Goal: Answer question/provide support: Share knowledge or assist other users

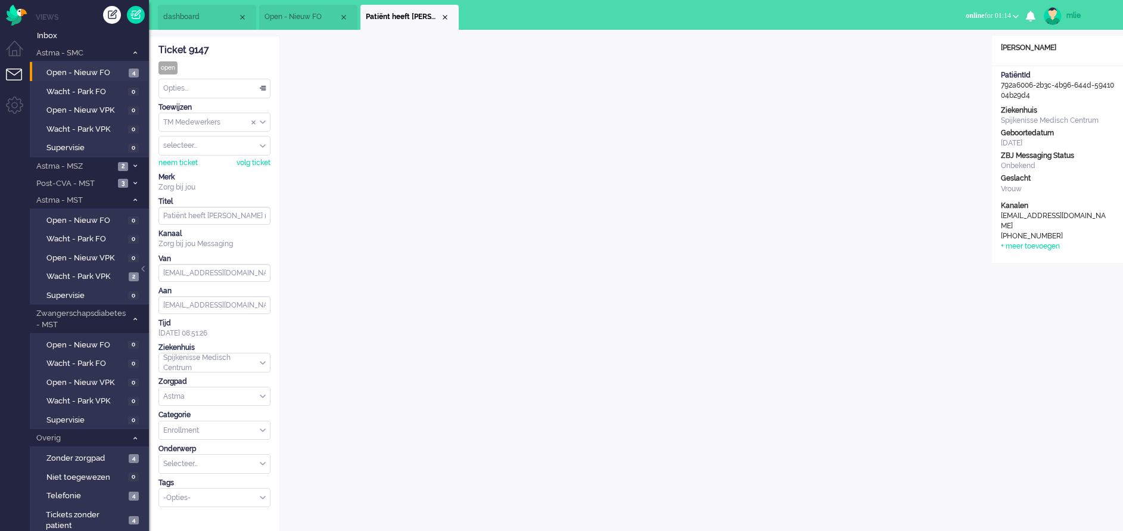
click at [258, 86] on div "Opties..." at bounding box center [214, 88] width 111 height 18
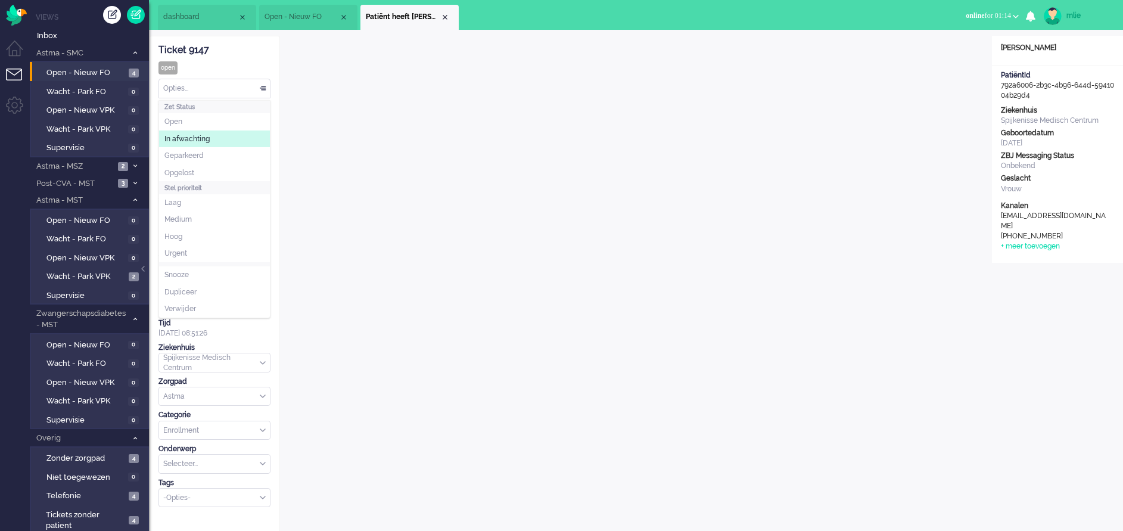
click at [212, 141] on li "In afwachting" at bounding box center [214, 138] width 111 height 17
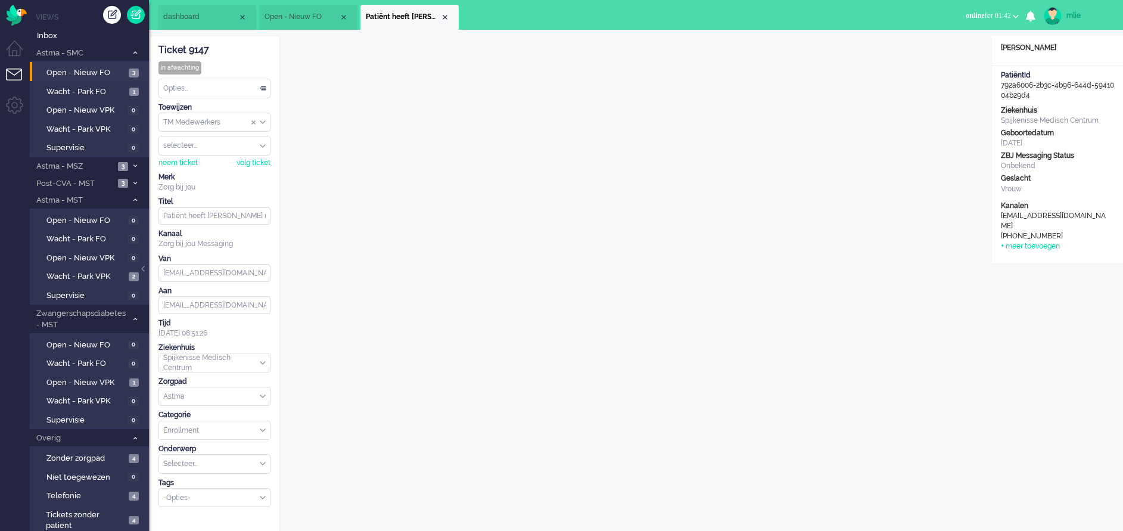
drag, startPoint x: 217, startPoint y: 49, endPoint x: 157, endPoint y: 51, distance: 60.2
click at [157, 51] on div "Ticket 9147 in afwachting Kijkend Opties... Zet Status Open In afwachting Gepar…" at bounding box center [214, 428] width 131 height 784
drag, startPoint x: 157, startPoint y: 51, endPoint x: 163, endPoint y: 49, distance: 6.4
copy div "Ticket 9147"
click at [446, 14] on div "Close tab" at bounding box center [445, 18] width 10 height 10
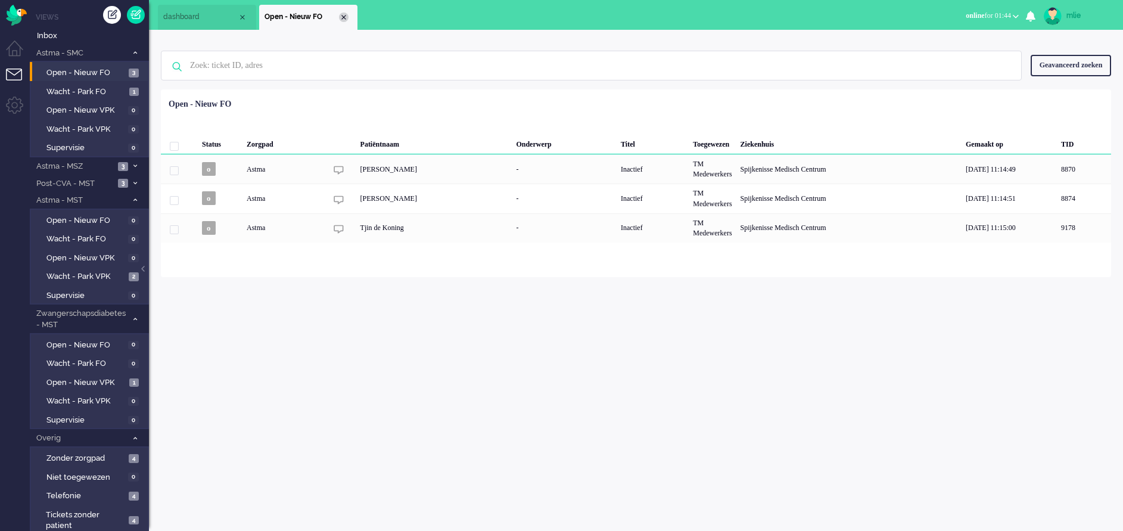
click at [343, 15] on div "Close tab" at bounding box center [344, 18] width 10 height 10
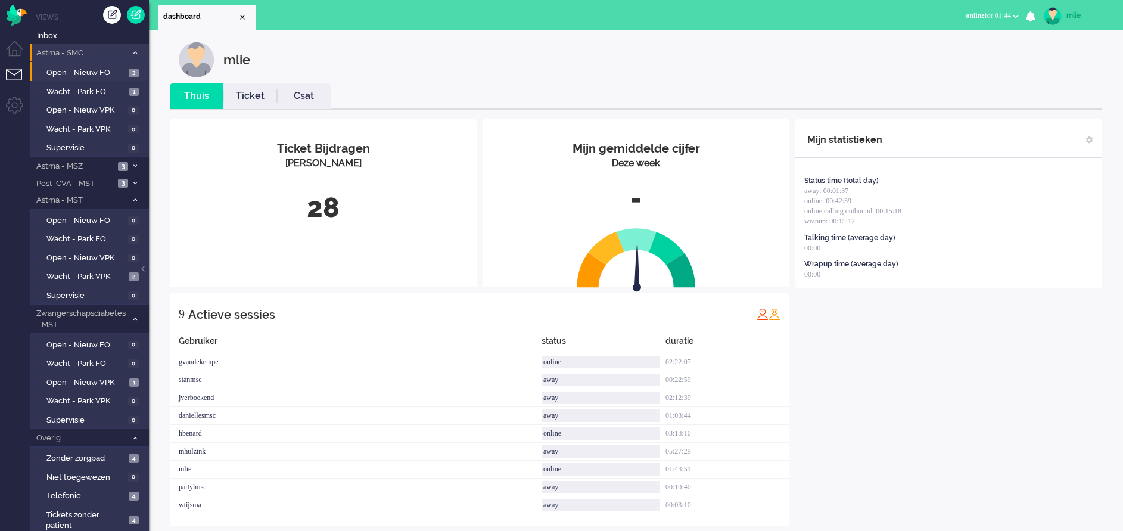
click at [132, 55] on span at bounding box center [134, 52] width 9 height 7
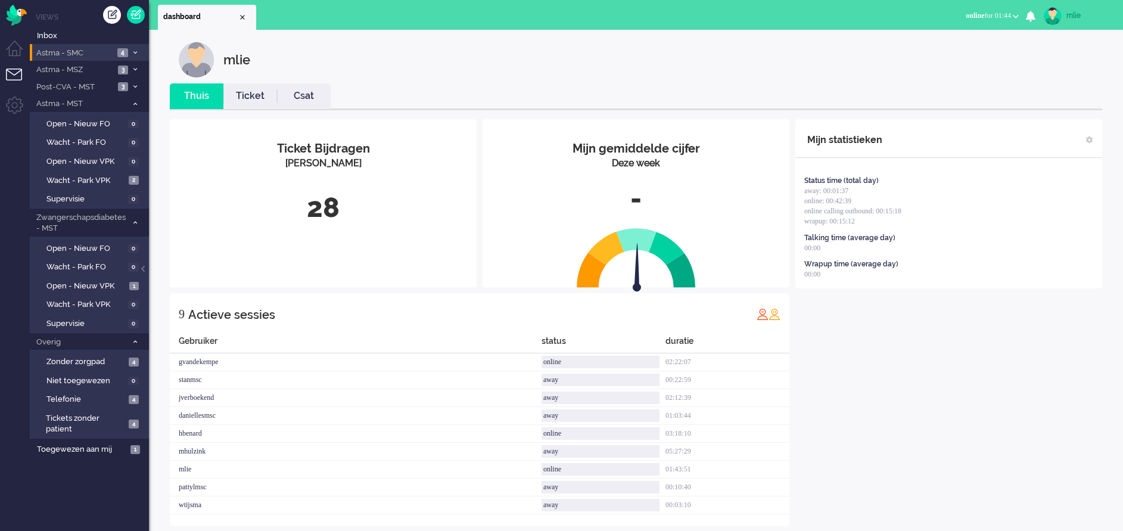
click at [132, 55] on span at bounding box center [134, 52] width 9 height 7
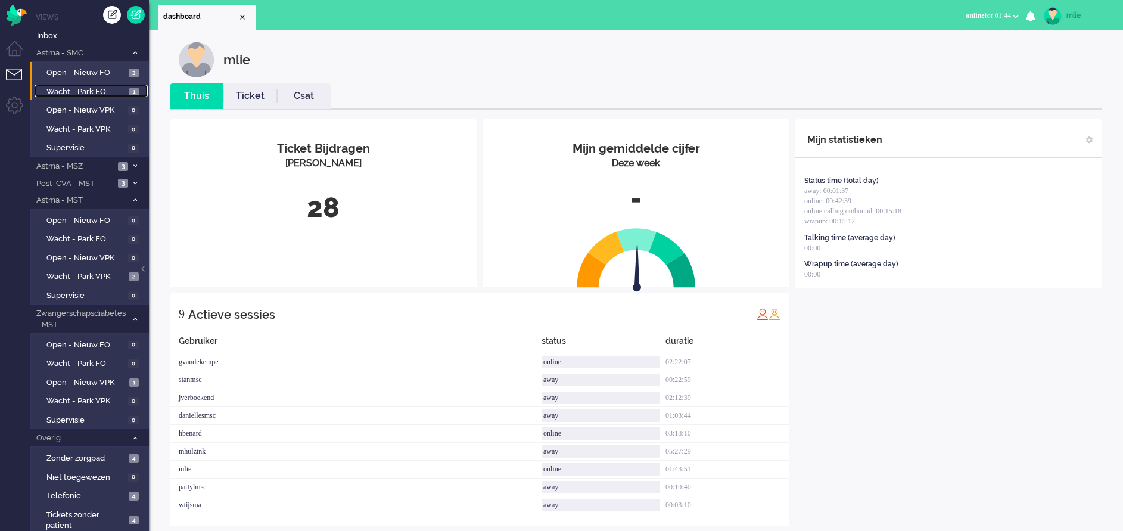
click at [74, 91] on span "Wacht - Park FO" at bounding box center [86, 91] width 80 height 11
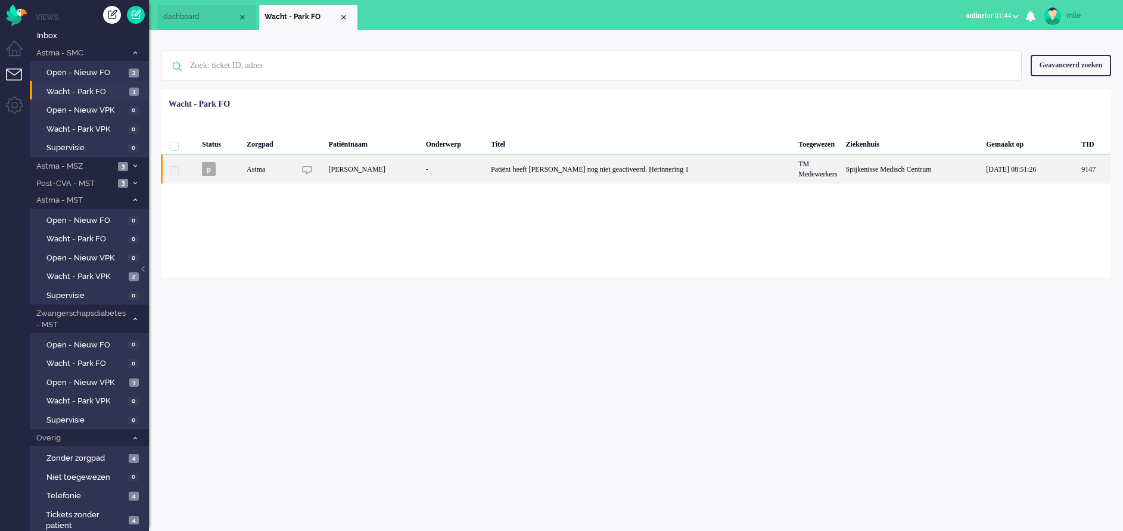
click at [577, 174] on div "Patiënt heeft [PERSON_NAME] nog niet geactiveerd. Herinnering 1" at bounding box center [640, 168] width 307 height 29
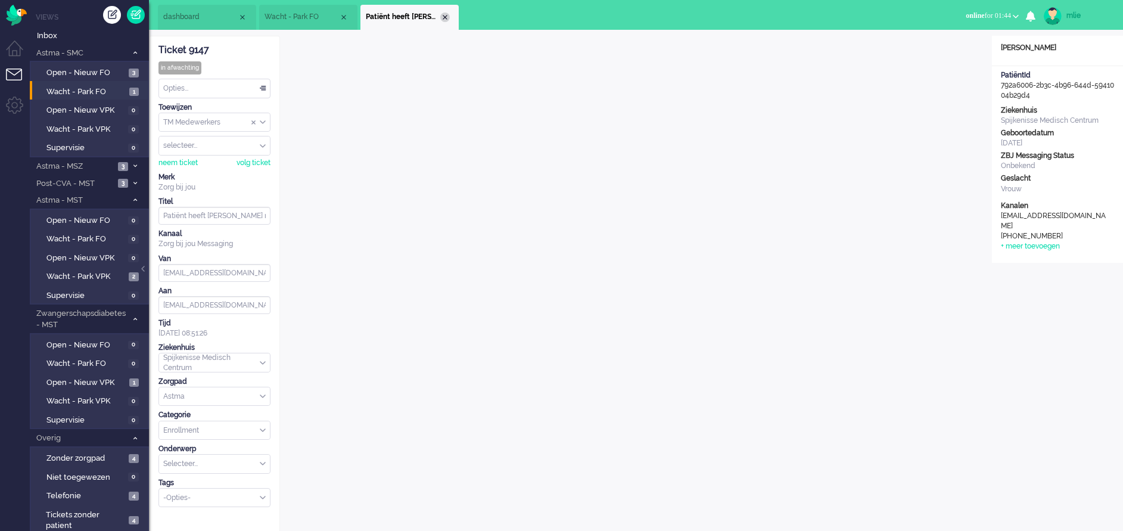
click at [446, 15] on div "Close tab" at bounding box center [445, 18] width 10 height 10
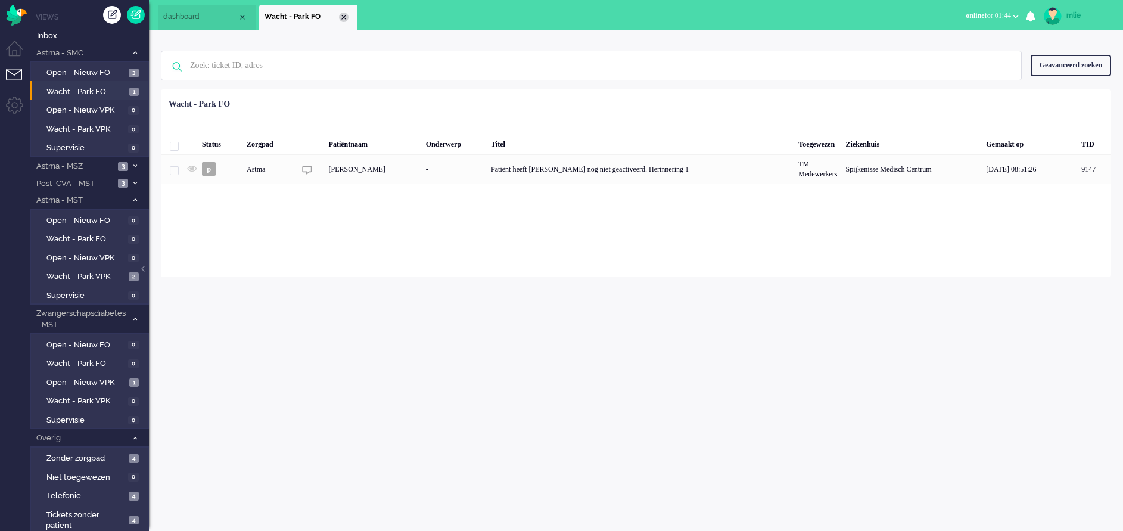
click at [344, 17] on div "Close tab" at bounding box center [344, 18] width 10 height 10
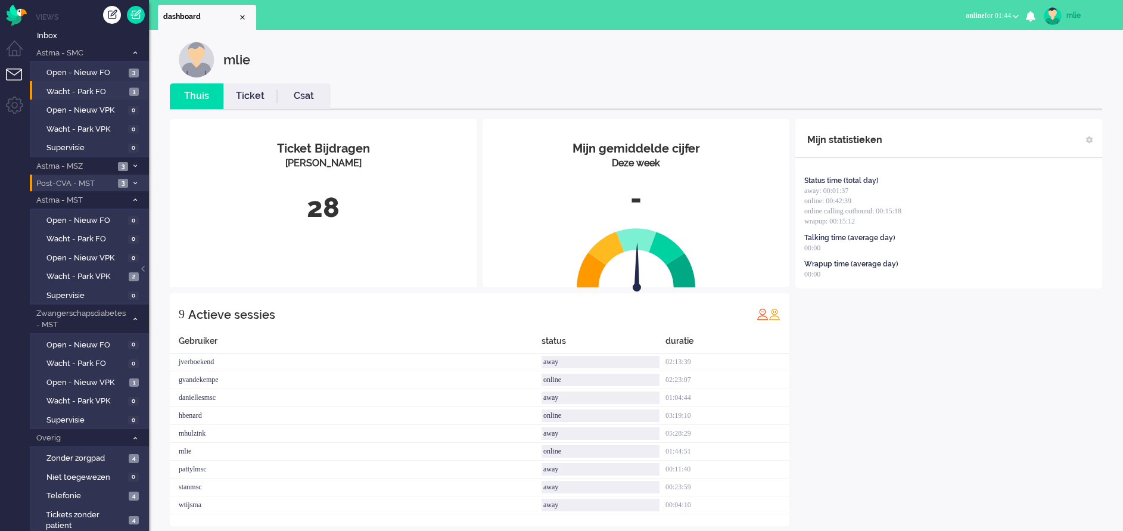
click at [131, 182] on span at bounding box center [134, 183] width 9 height 7
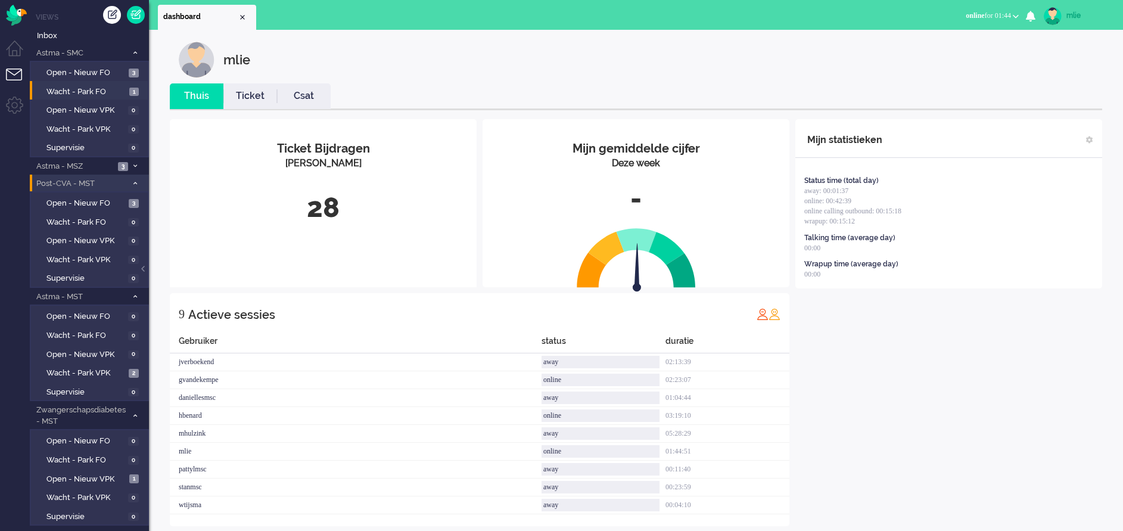
click at [131, 182] on span at bounding box center [134, 183] width 9 height 7
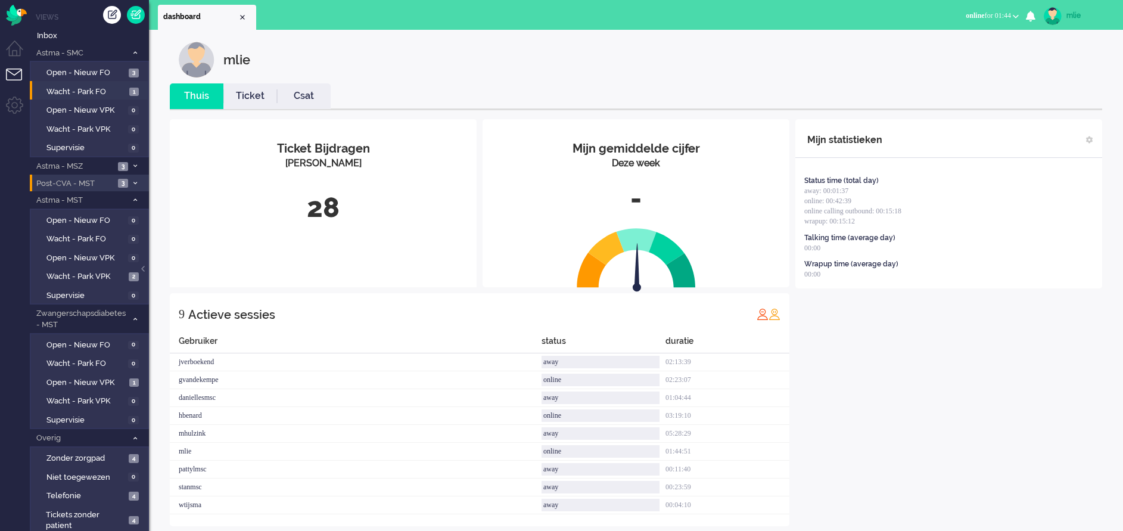
scroll to position [23, 0]
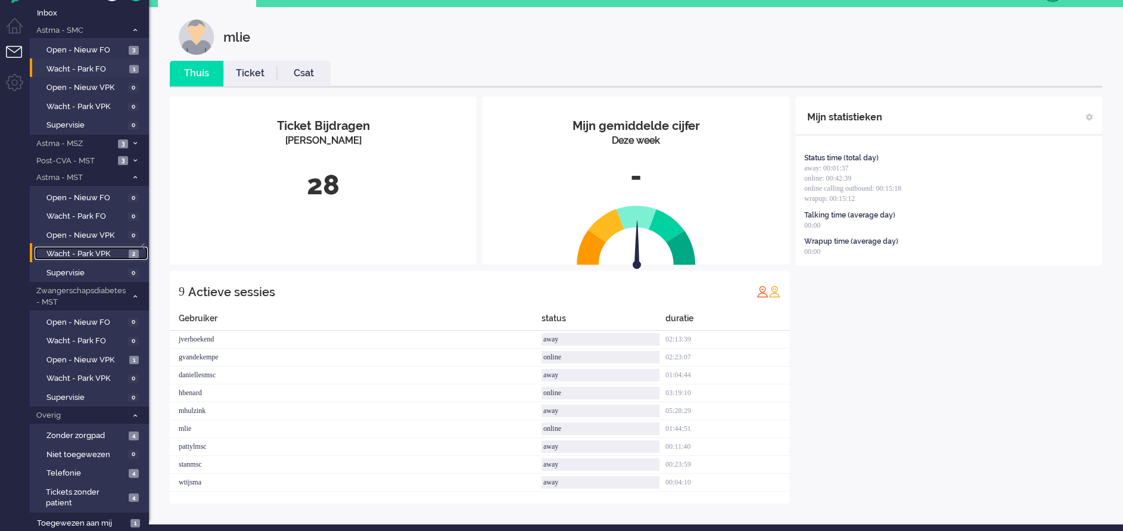
click at [88, 251] on span "Wacht - Park VPK" at bounding box center [85, 253] width 79 height 11
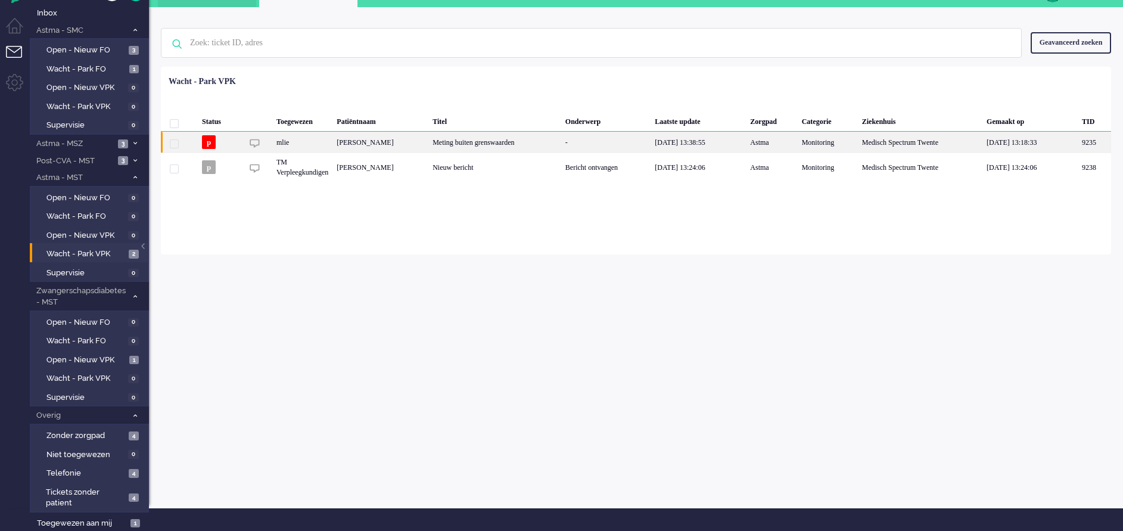
click at [561, 141] on div "Meting buiten grenswaarden" at bounding box center [494, 142] width 133 height 21
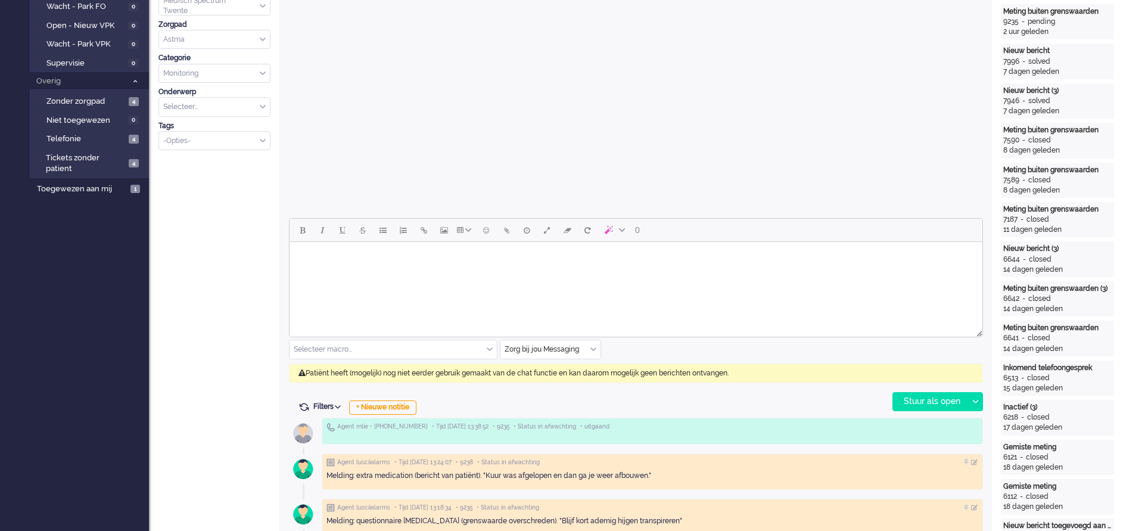
scroll to position [357, 0]
click at [592, 344] on input "text" at bounding box center [550, 349] width 100 height 18
click at [544, 388] on span "uitgaand telefoon" at bounding box center [535, 384] width 59 height 10
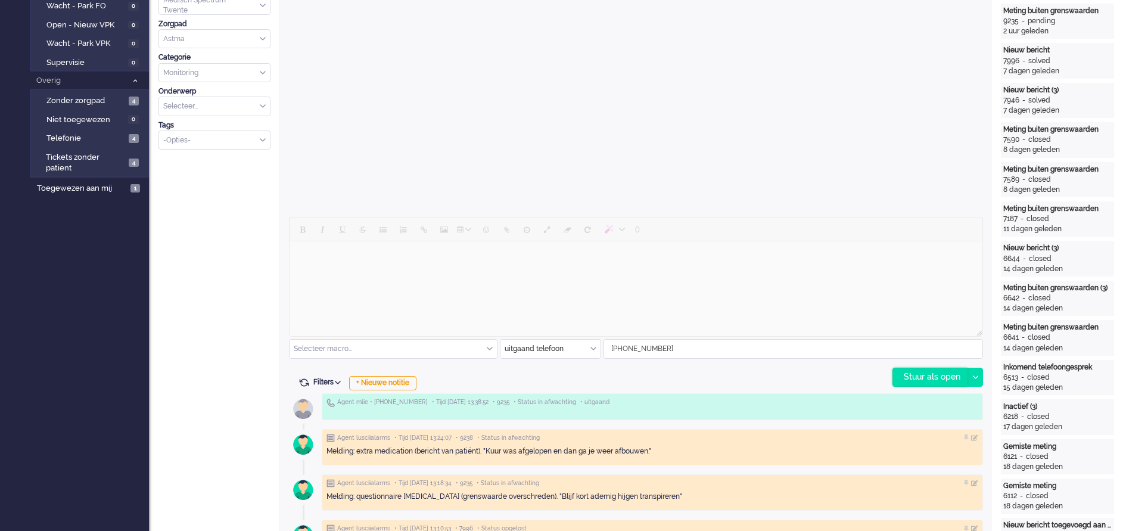
click at [930, 374] on div "Stuur als open" at bounding box center [930, 377] width 74 height 18
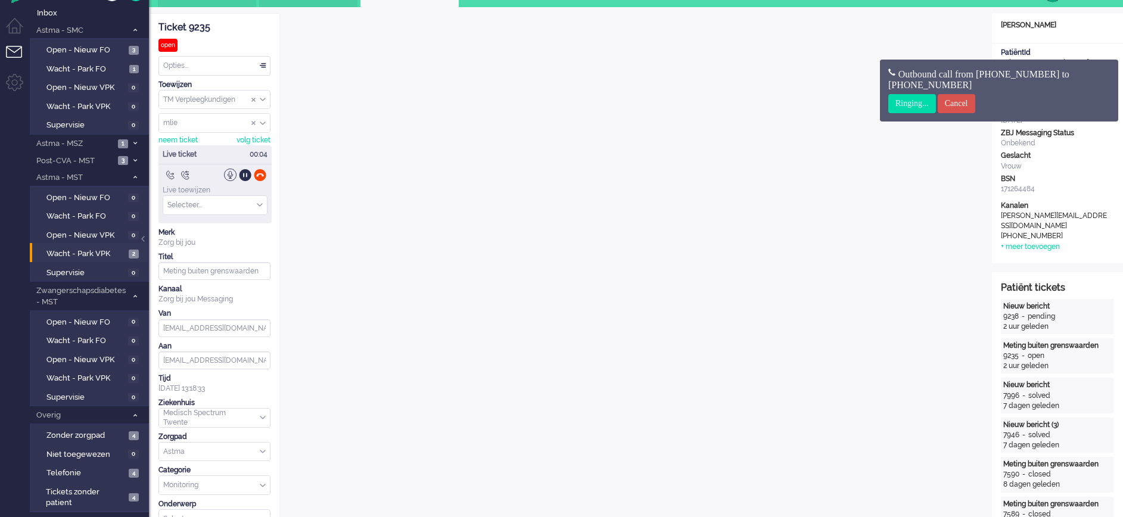
scroll to position [0, 0]
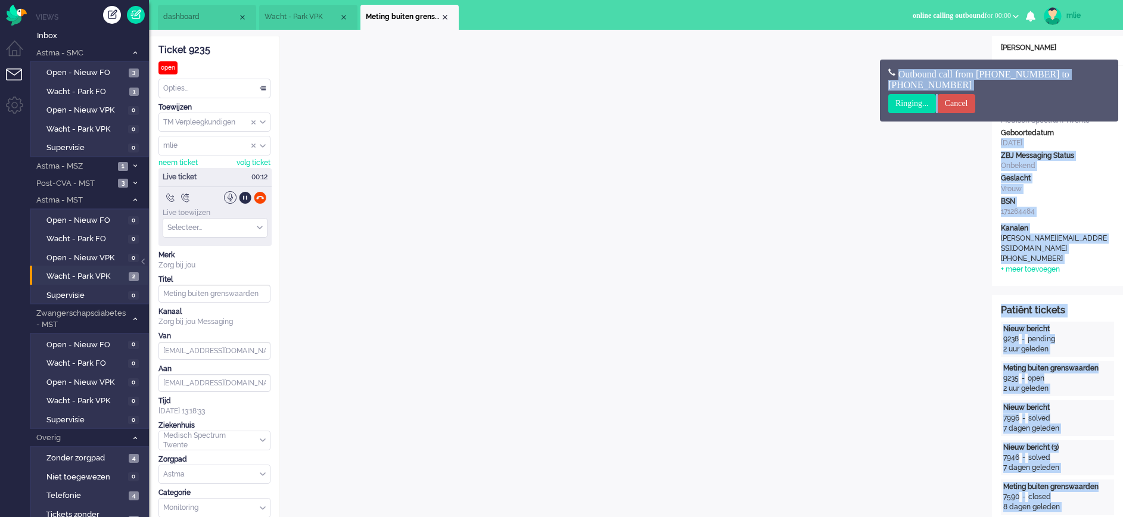
drag, startPoint x: 1082, startPoint y: 103, endPoint x: 997, endPoint y: 149, distance: 96.2
click at [997, 149] on body "Thuis Dashboard [GEOGRAPHIC_DATA] Volgen [GEOGRAPHIC_DATA] release_2.1.2 Views …" at bounding box center [561, 258] width 1123 height 517
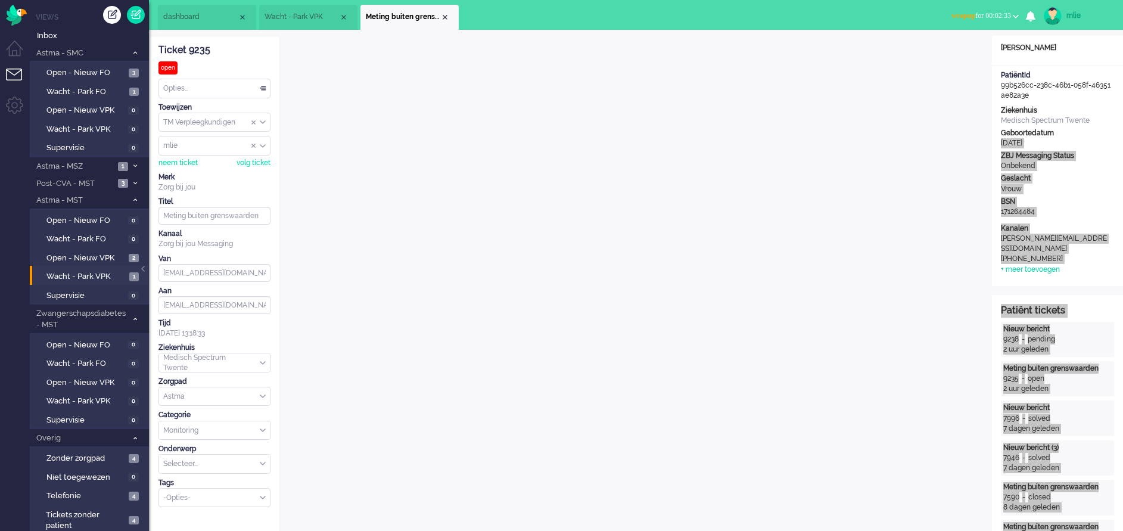
click at [186, 14] on span "dashboard" at bounding box center [200, 17] width 74 height 10
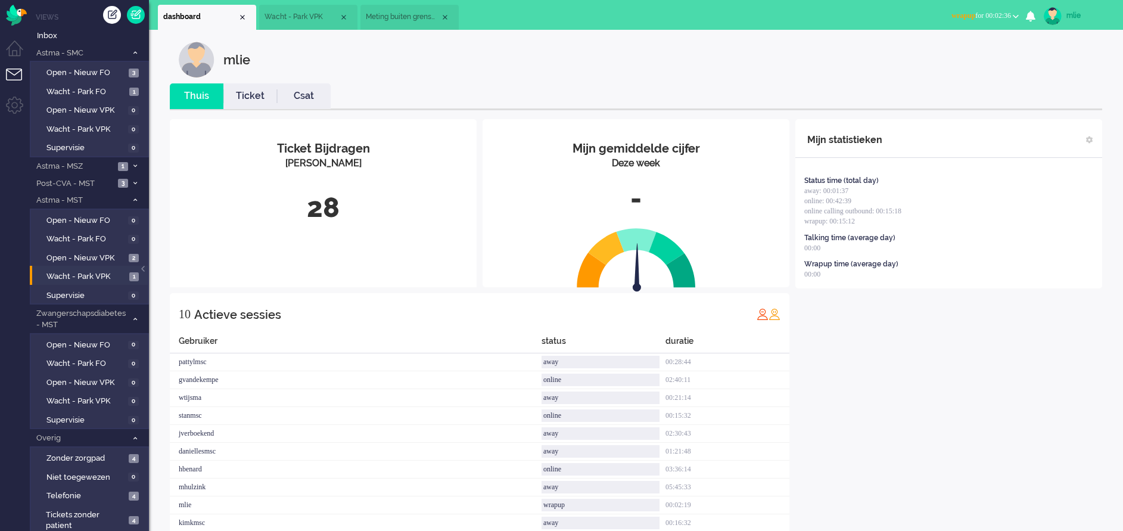
click at [256, 98] on link "Ticket" at bounding box center [250, 96] width 54 height 14
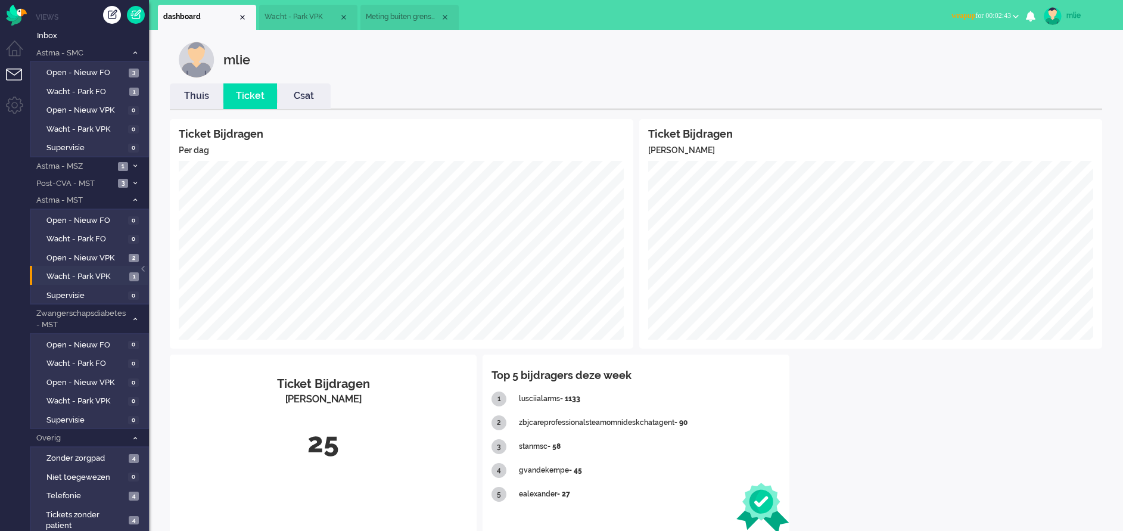
click at [409, 20] on span "Meting buiten grenswaarden" at bounding box center [403, 17] width 74 height 10
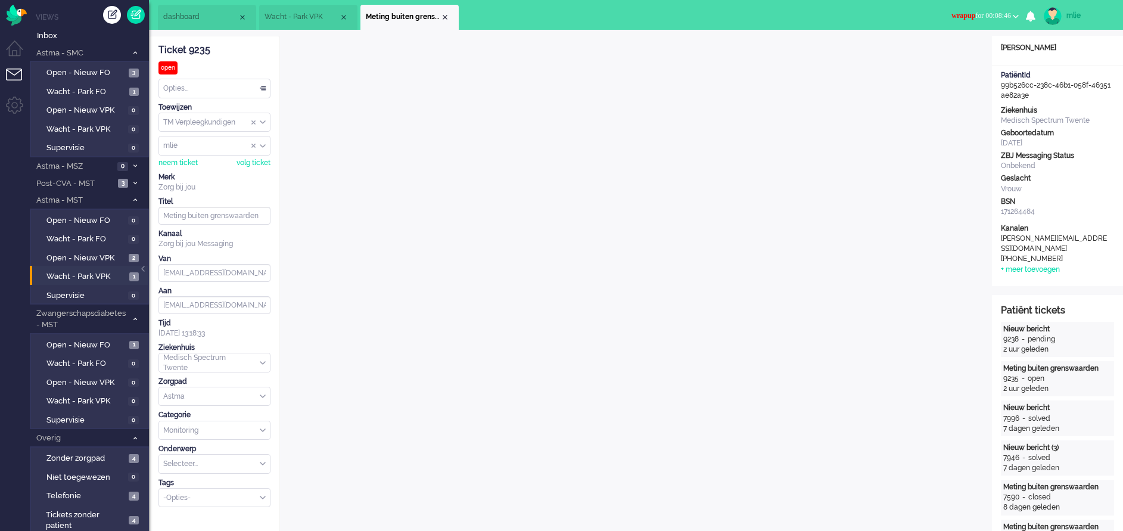
click at [944, 9] on button "wrapup for 00:08:46" at bounding box center [985, 15] width 82 height 17
click at [933, 55] on label "Online" at bounding box center [969, 53] width 94 height 10
click at [261, 84] on div "Opties..." at bounding box center [214, 88] width 111 height 18
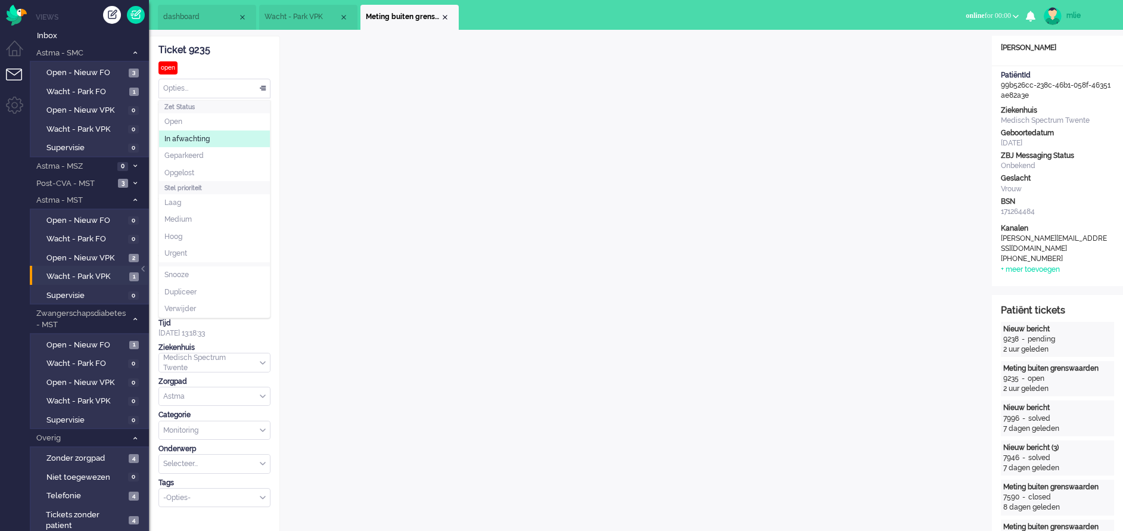
click at [204, 137] on span "In afwachting" at bounding box center [186, 139] width 45 height 10
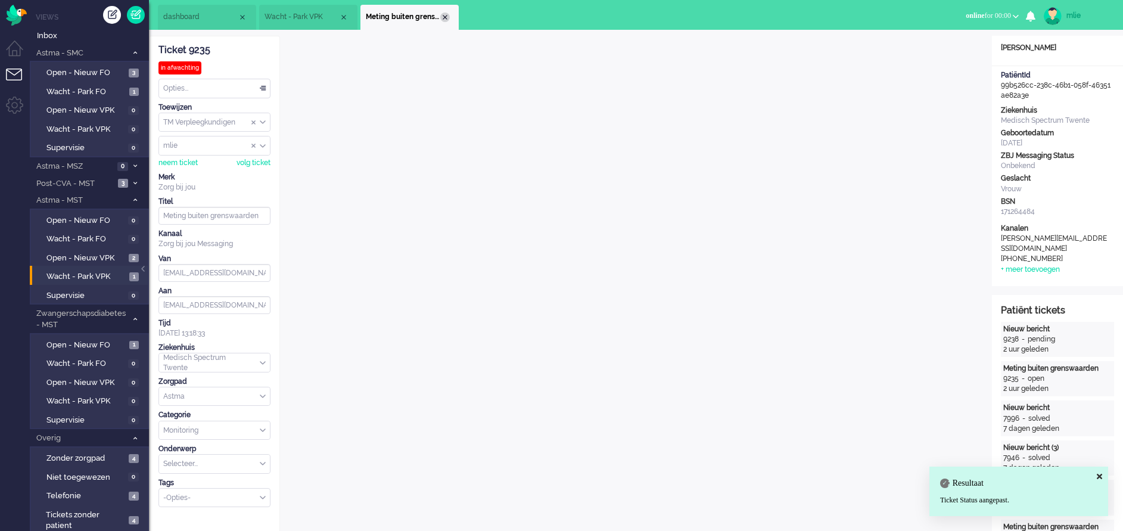
click at [444, 20] on div "Close tab" at bounding box center [445, 18] width 10 height 10
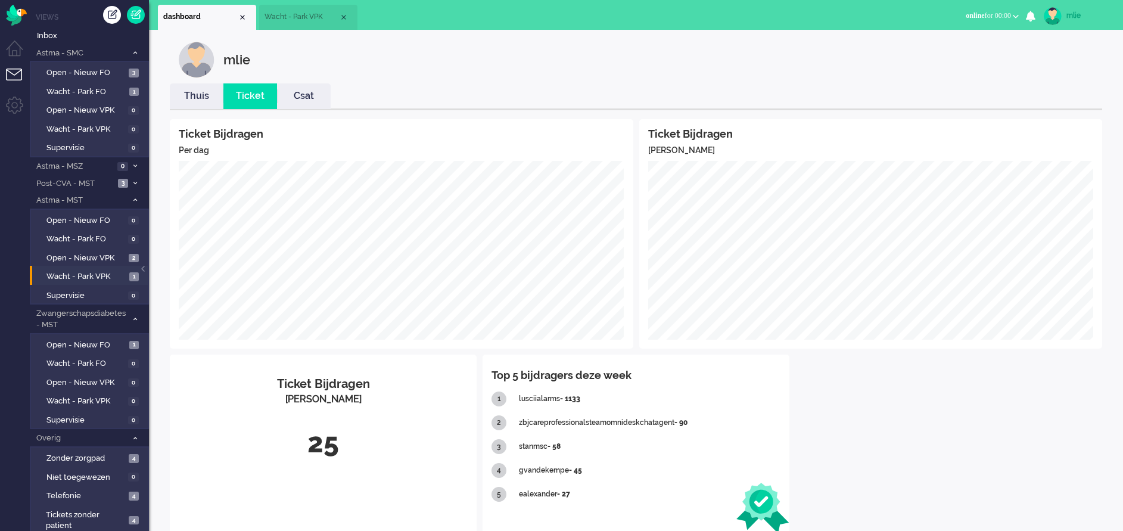
click at [312, 15] on span "Wacht - Park VPK" at bounding box center [301, 17] width 74 height 10
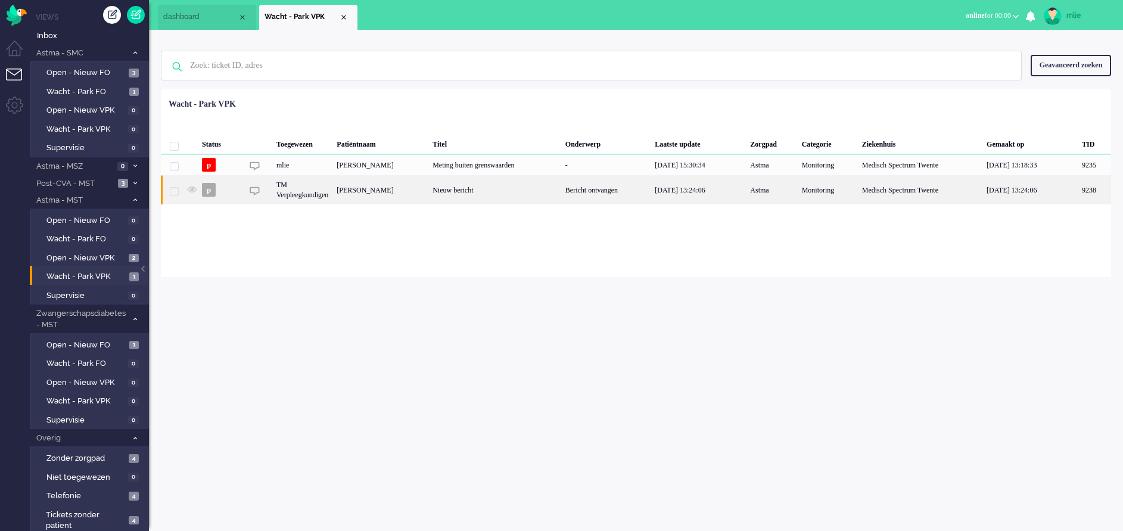
click at [741, 192] on div "[DATE] 13:24:06" at bounding box center [697, 189] width 95 height 29
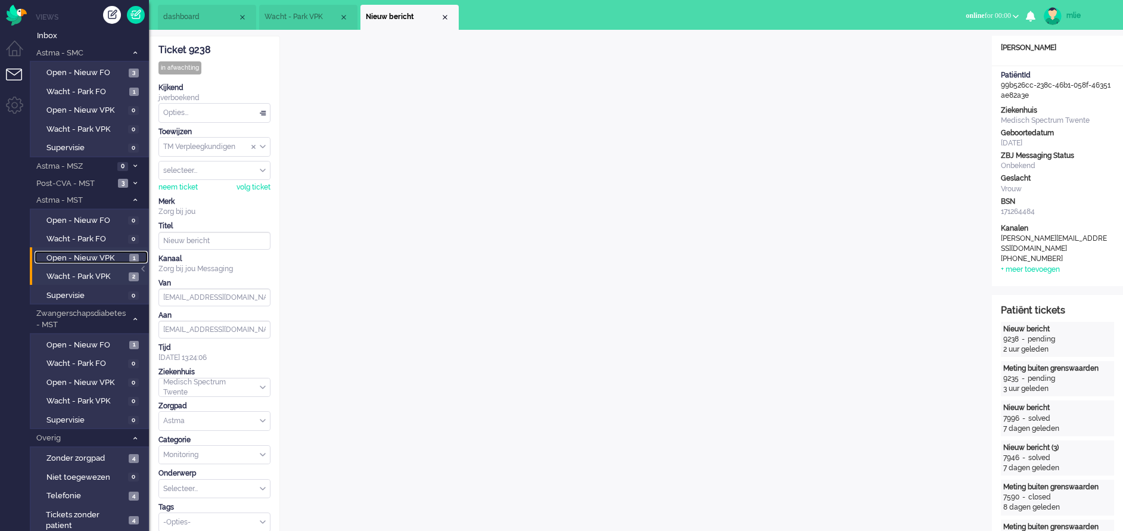
click at [81, 258] on span "Open - Nieuw VPK" at bounding box center [86, 258] width 80 height 11
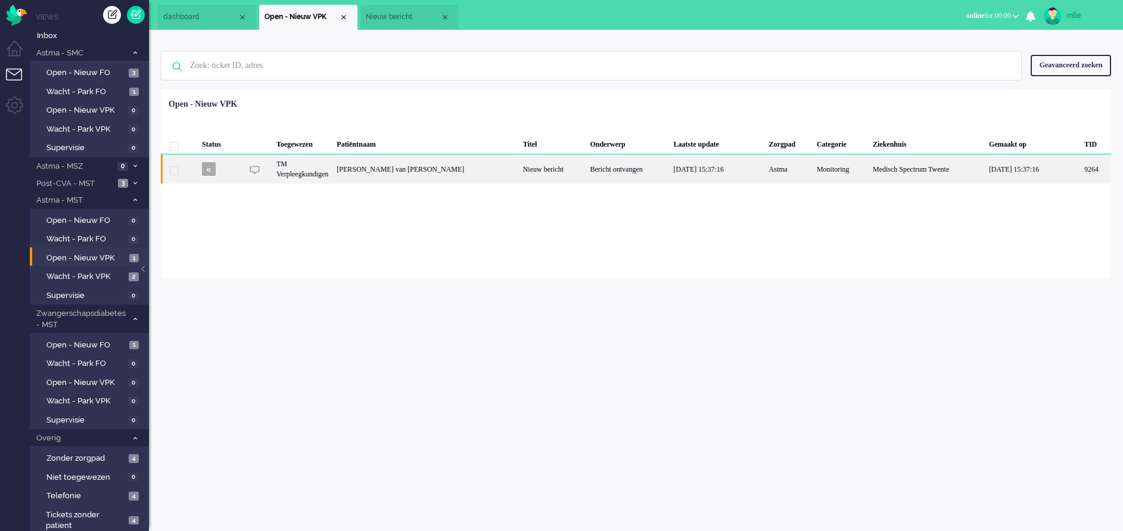
click at [519, 170] on div "Nieuw bericht" at bounding box center [552, 168] width 67 height 29
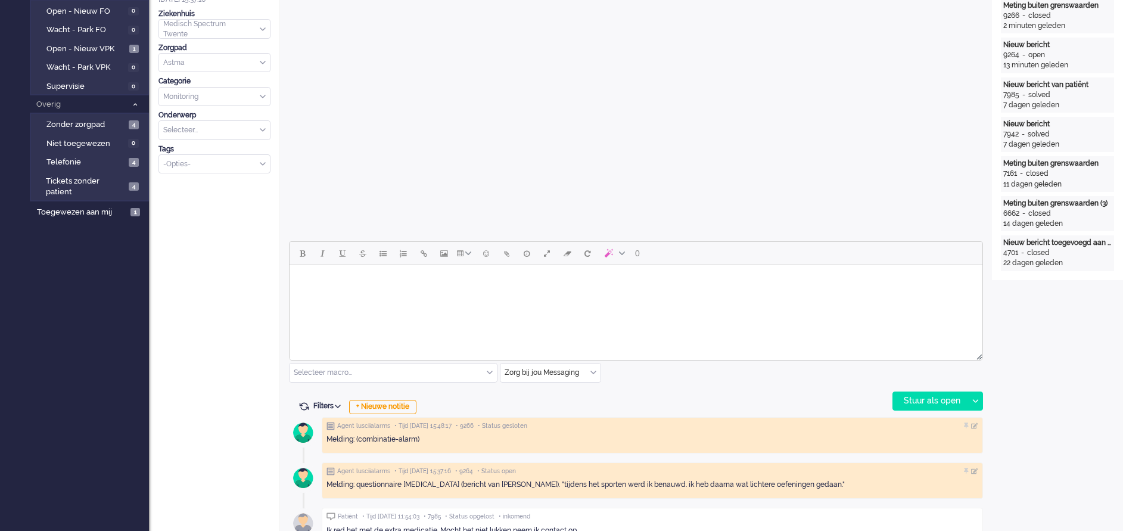
scroll to position [309, 0]
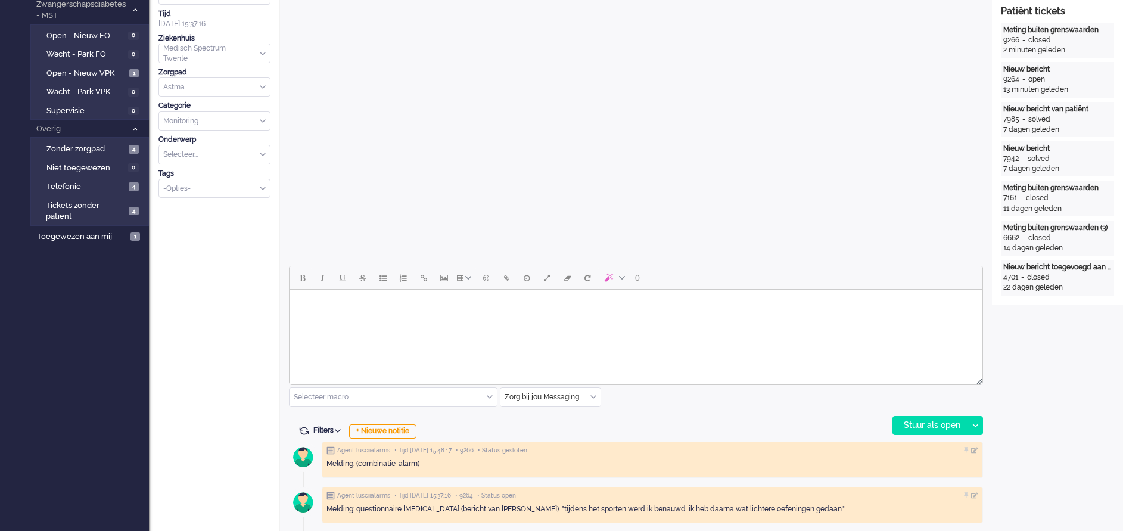
click at [359, 320] on html at bounding box center [635, 304] width 693 height 30
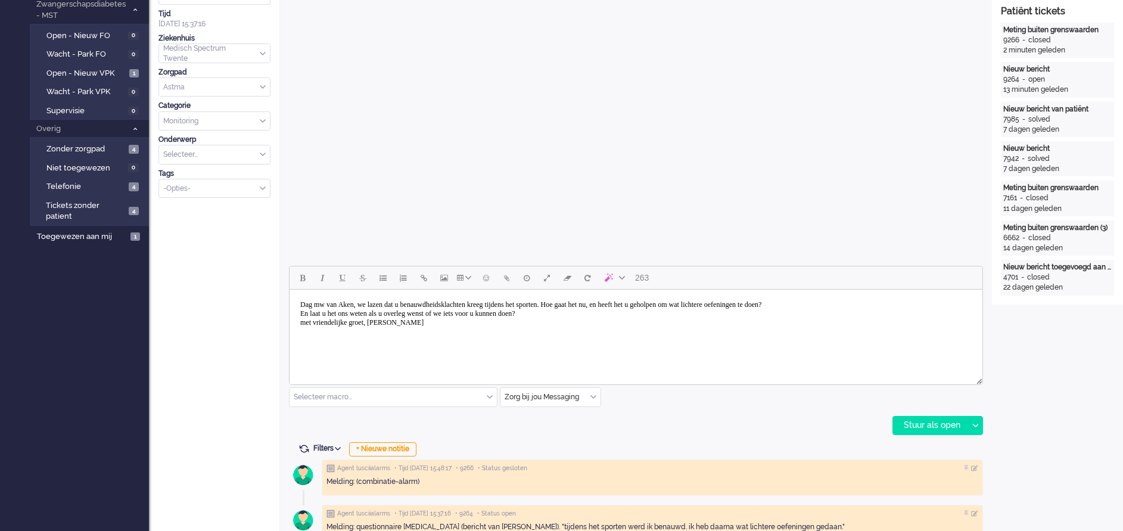
click at [306, 322] on body "Dag mw van Aken, we lazen dat u benauwdheidsklachten kreeg tijdens het sporten.…" at bounding box center [635, 313] width 683 height 39
click at [606, 304] on body "Dag mw van Aken, we lazen dat u benauwdheidsklachten kreeg tijdens het sporten.…" at bounding box center [635, 313] width 683 height 39
click at [921, 423] on div "Stuur als open" at bounding box center [930, 425] width 74 height 18
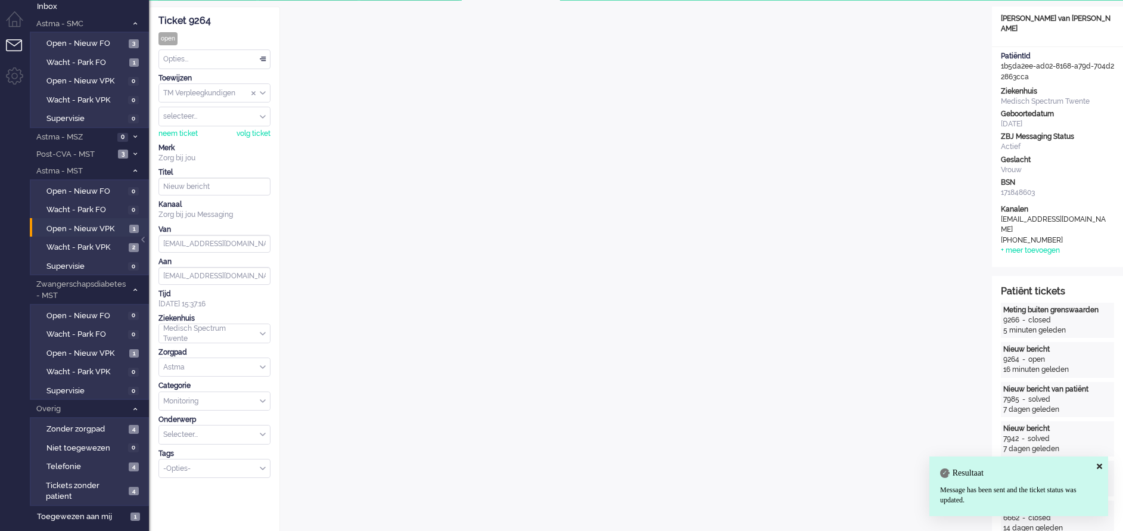
scroll to position [0, 0]
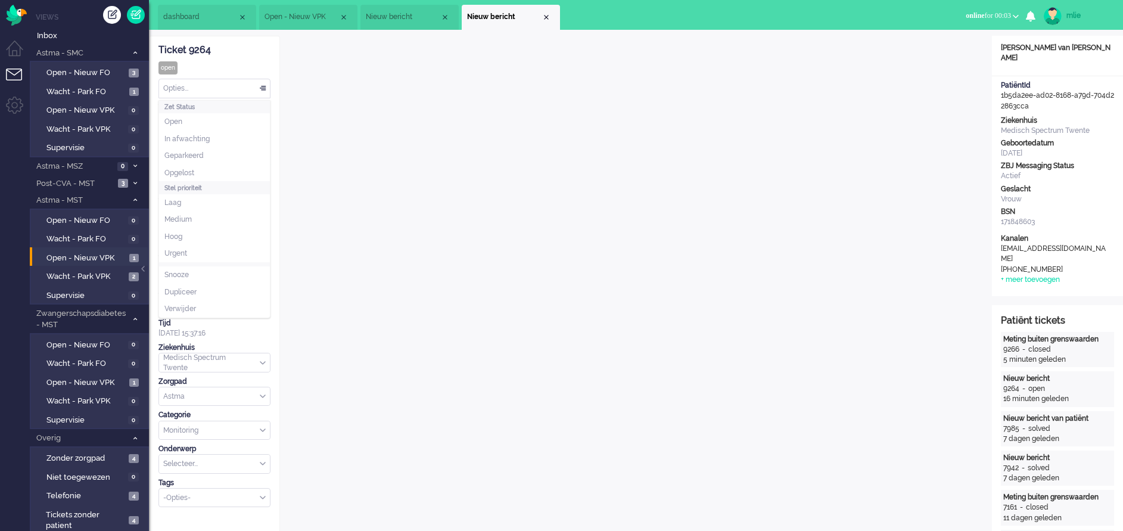
click at [263, 84] on div "Opties..." at bounding box center [214, 88] width 111 height 18
click at [197, 170] on li "Opgelost" at bounding box center [214, 172] width 111 height 17
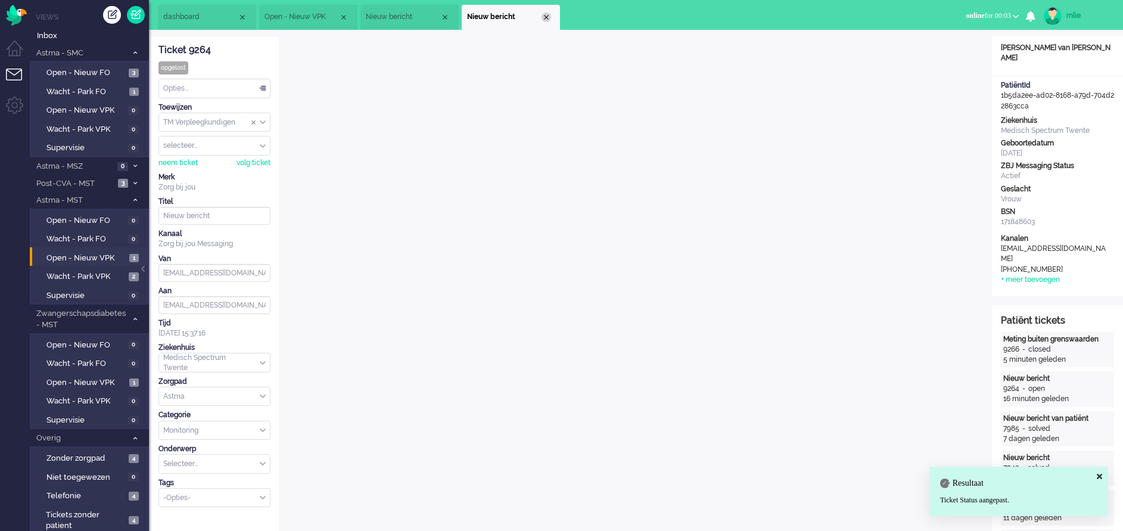
click at [544, 17] on div "Close tab" at bounding box center [546, 18] width 10 height 10
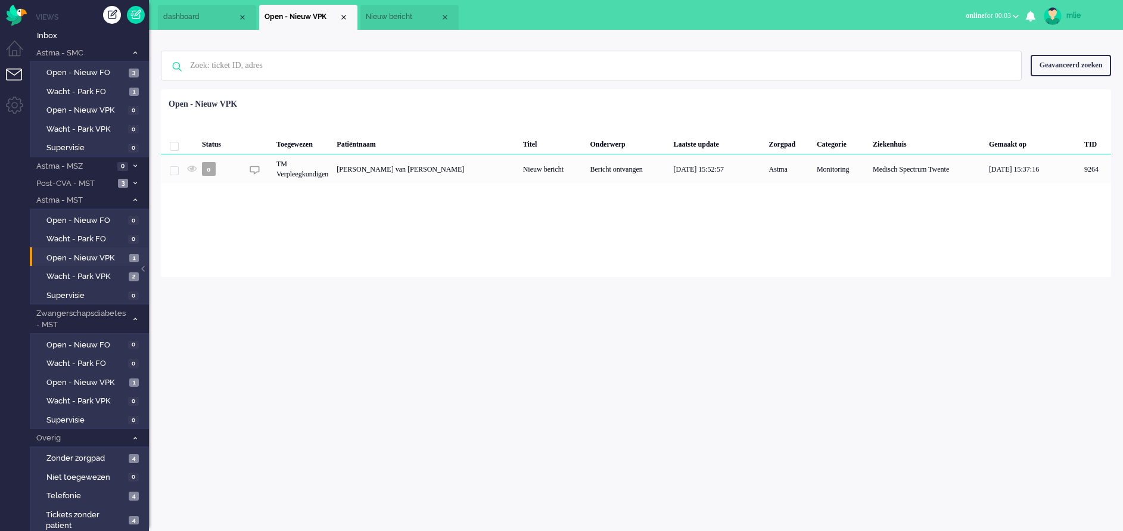
click at [410, 14] on span "Nieuw bericht" at bounding box center [403, 17] width 74 height 10
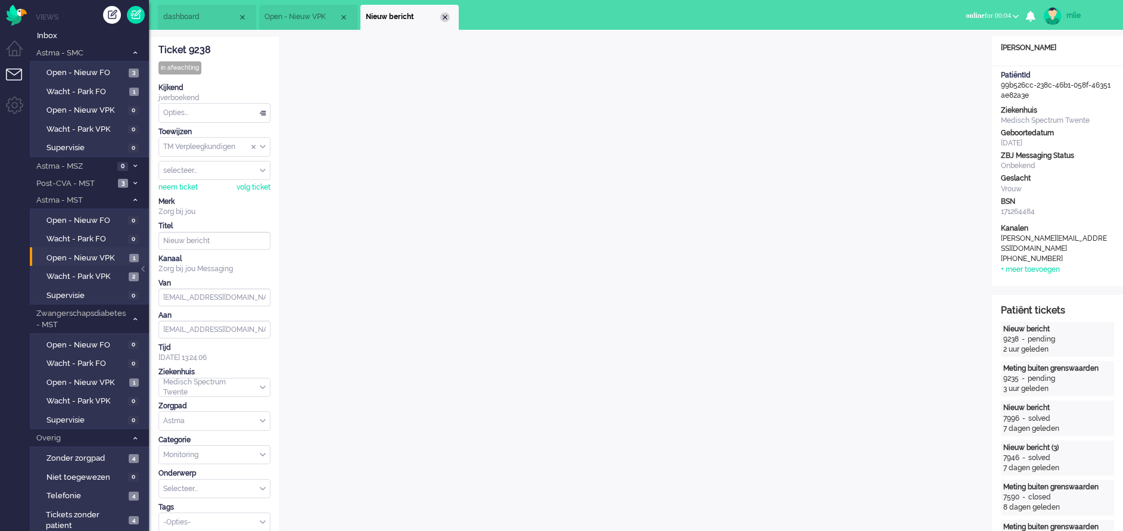
click at [447, 16] on div "Close tab" at bounding box center [445, 18] width 10 height 10
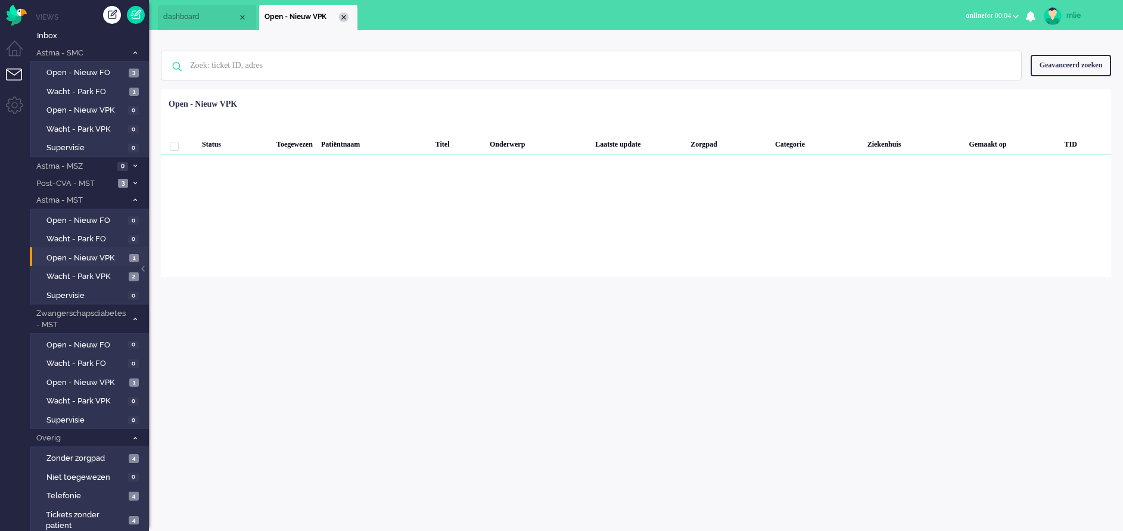
click at [346, 17] on div "Close tab" at bounding box center [344, 18] width 10 height 10
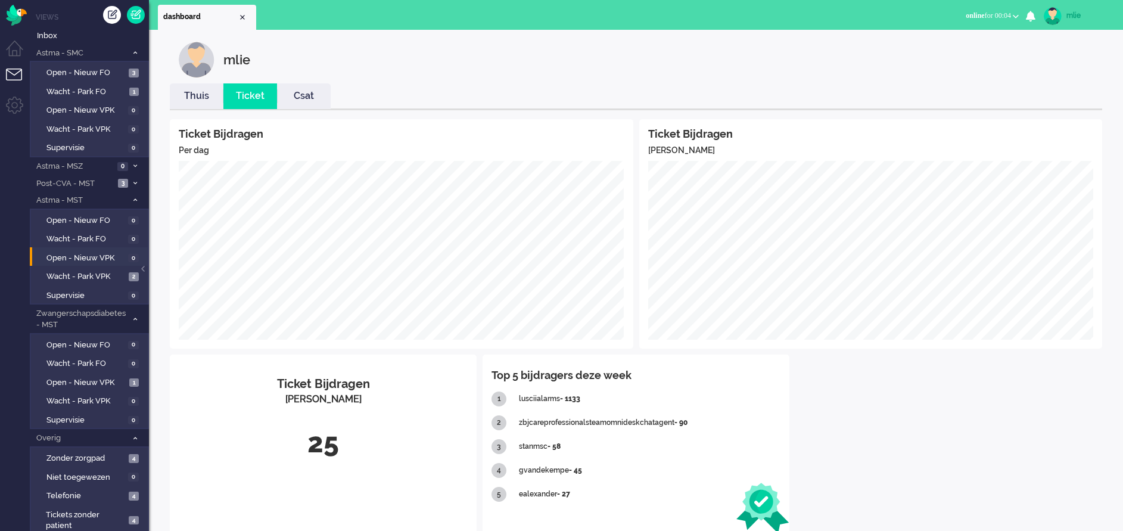
click at [195, 93] on link "Thuis" at bounding box center [197, 96] width 54 height 14
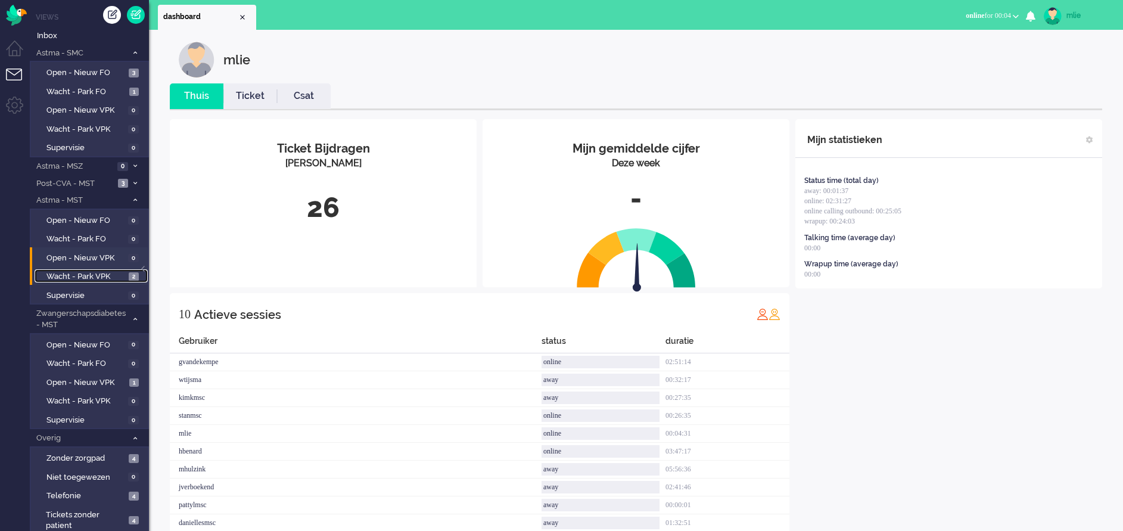
click at [86, 279] on span "Wacht - Park VPK" at bounding box center [85, 276] width 79 height 11
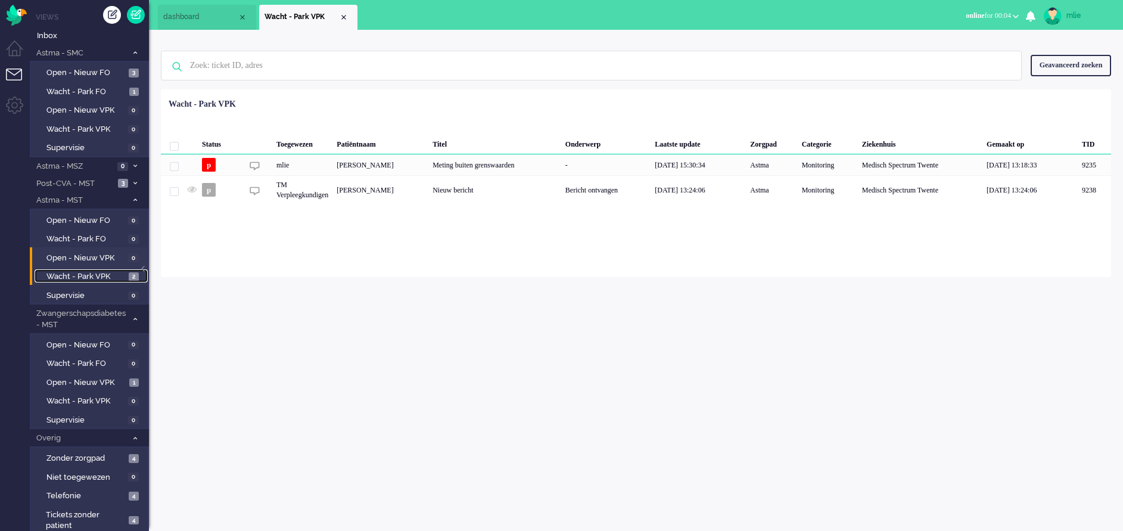
scroll to position [23, 0]
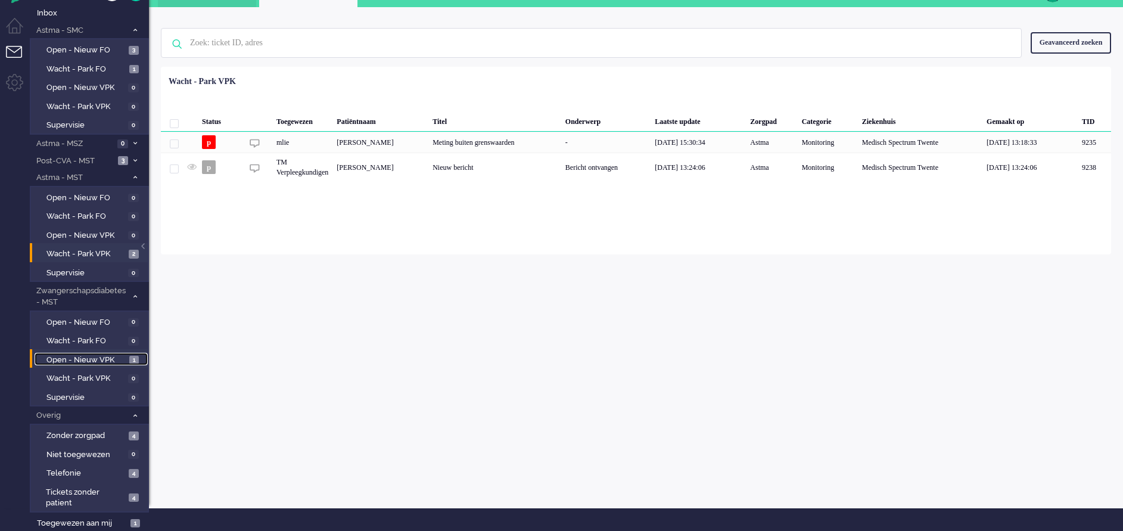
click at [73, 359] on span "Open - Nieuw VPK" at bounding box center [86, 359] width 80 height 11
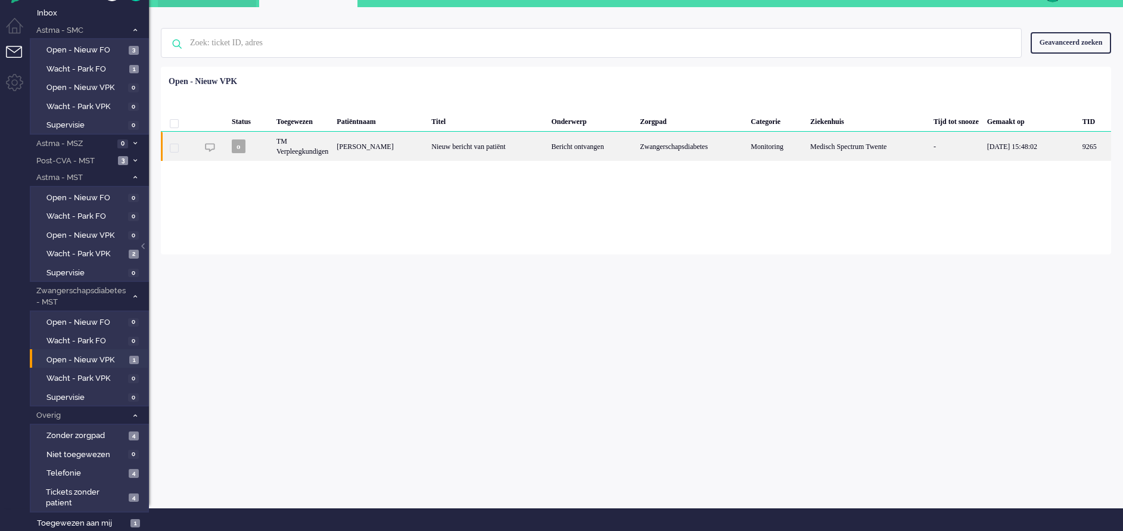
click at [526, 144] on div "Nieuw bericht van patiënt" at bounding box center [487, 146] width 120 height 29
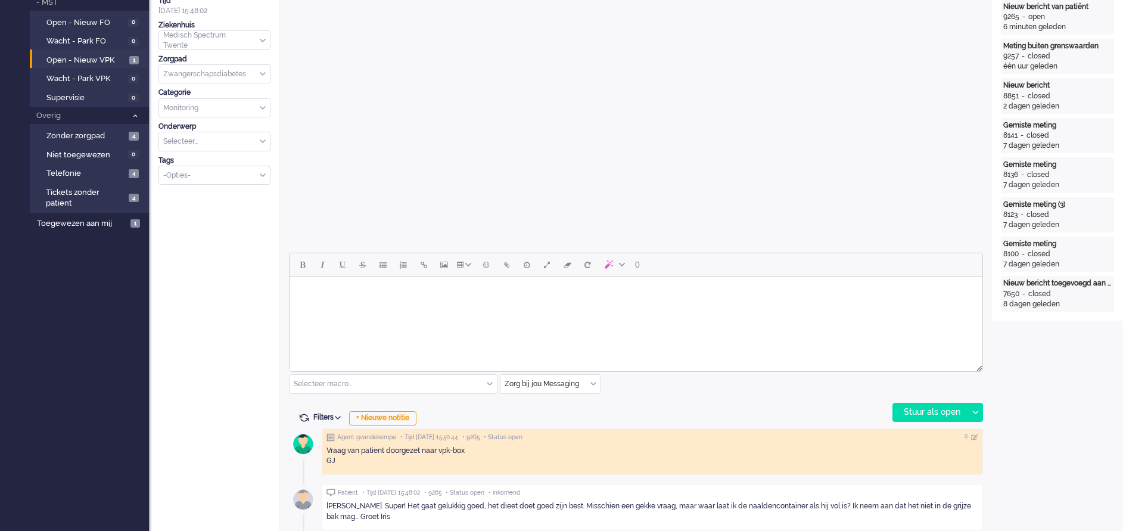
scroll to position [398, 0]
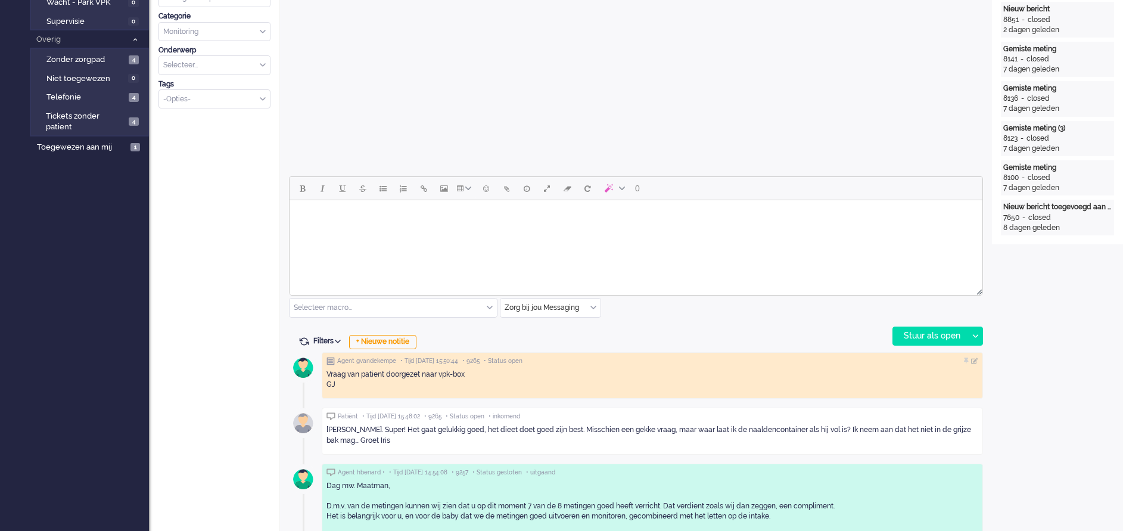
click at [317, 213] on body "Rich Text Area. Press ALT-0 for help." at bounding box center [635, 215] width 683 height 21
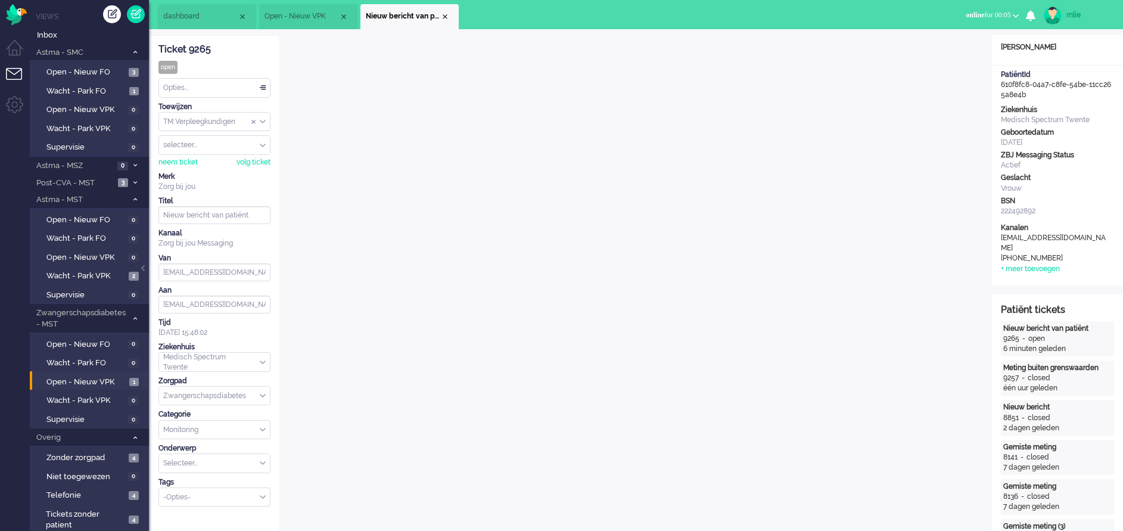
scroll to position [0, 0]
click at [175, 161] on div "neem ticket" at bounding box center [177, 163] width 39 height 10
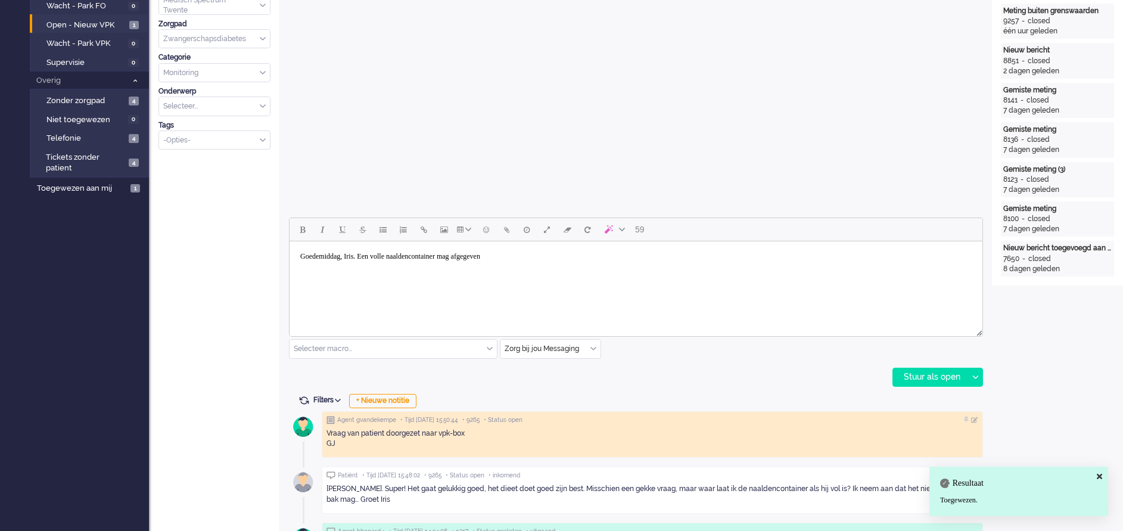
scroll to position [447, 0]
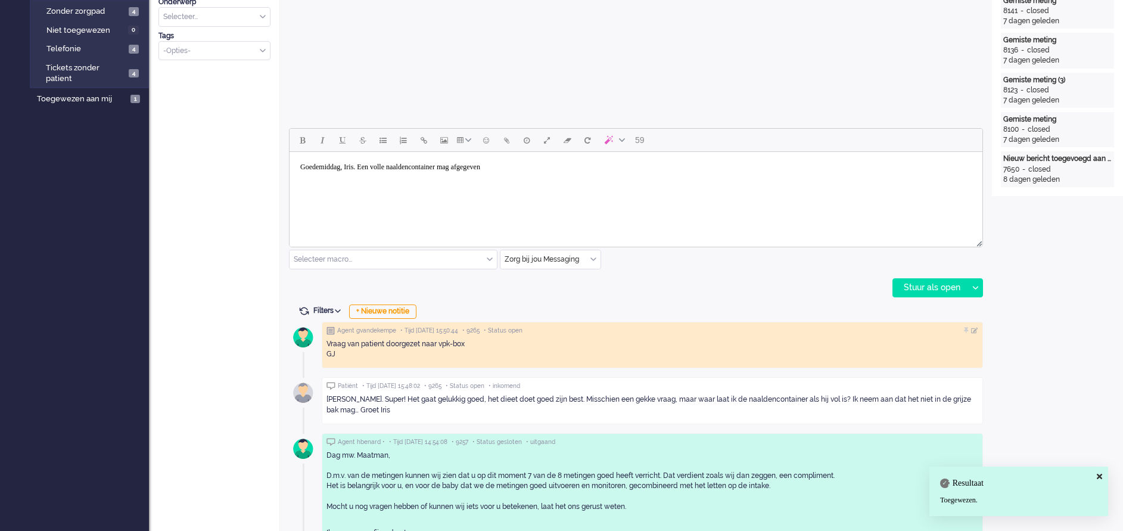
click at [542, 170] on body "Goedemiddag, Iris. Een volle naaldencontainer mag afgegeven" at bounding box center [635, 167] width 683 height 21
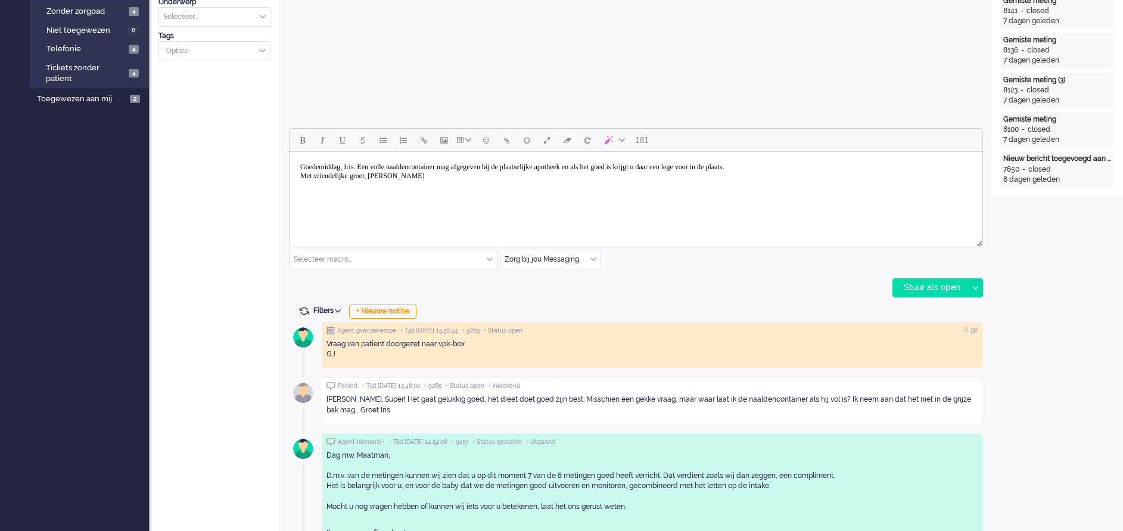
click at [695, 168] on body "Goedemiddag, Iris. Een volle naaldencontainer mag afgegeven bij de plaatselijke…" at bounding box center [635, 172] width 683 height 30
click at [939, 285] on div "Stuur als open" at bounding box center [930, 288] width 74 height 18
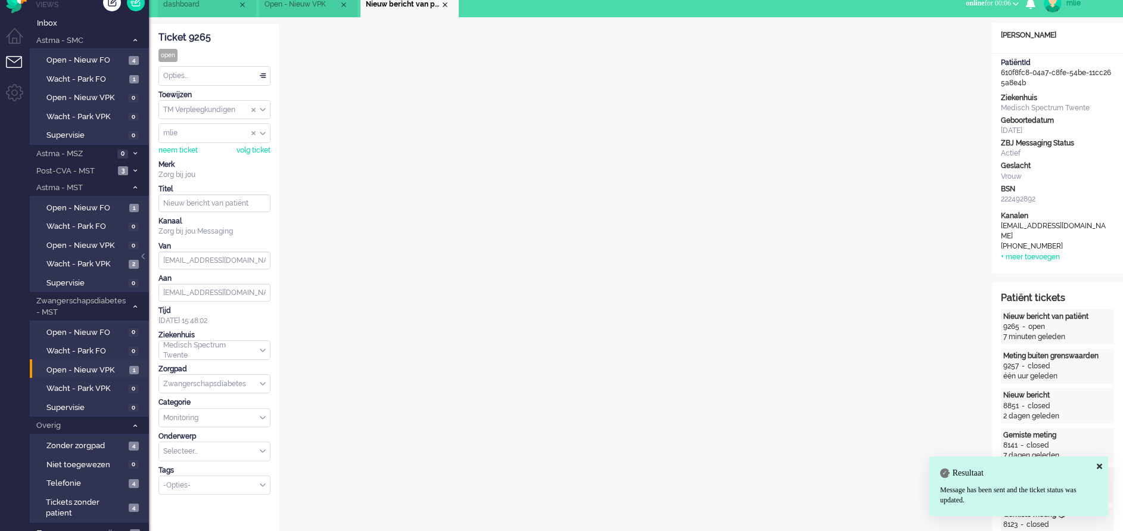
scroll to position [0, 0]
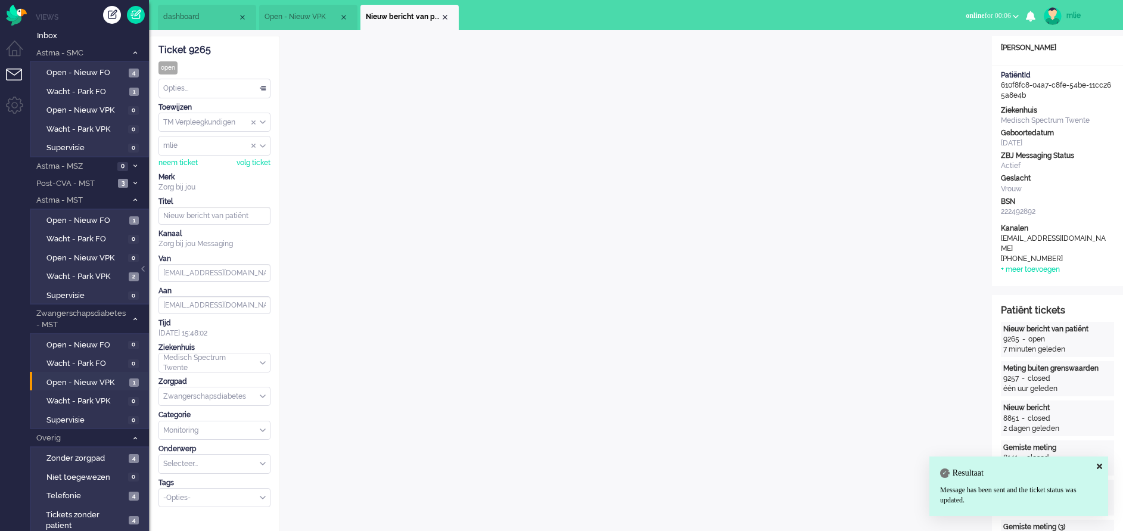
click at [261, 85] on div "Opties..." at bounding box center [214, 88] width 111 height 18
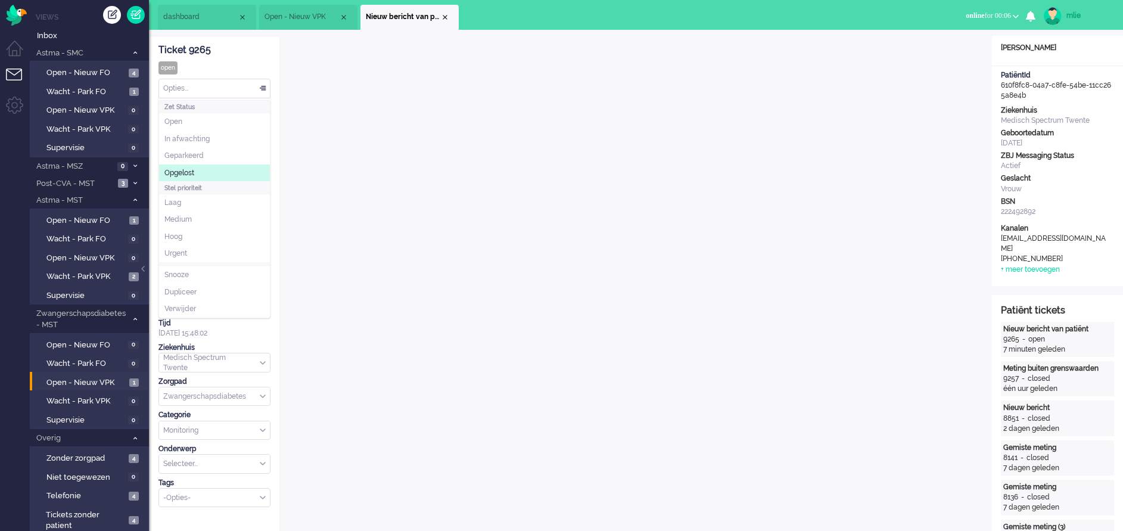
click at [196, 173] on li "Opgelost" at bounding box center [214, 172] width 111 height 17
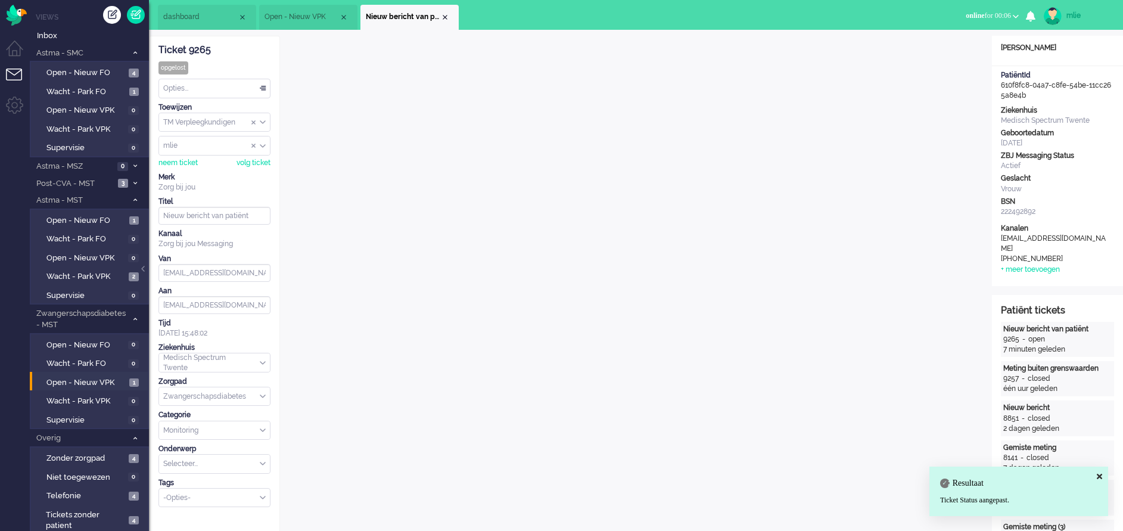
click at [445, 12] on li "Nieuw bericht van patiënt" at bounding box center [409, 17] width 98 height 25
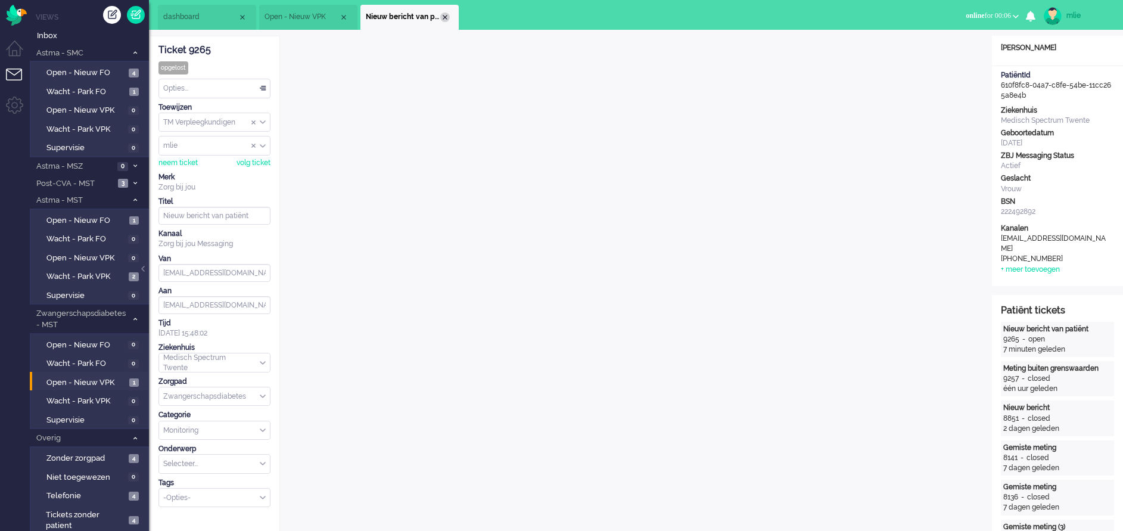
click at [446, 13] on div "Close tab" at bounding box center [445, 18] width 10 height 10
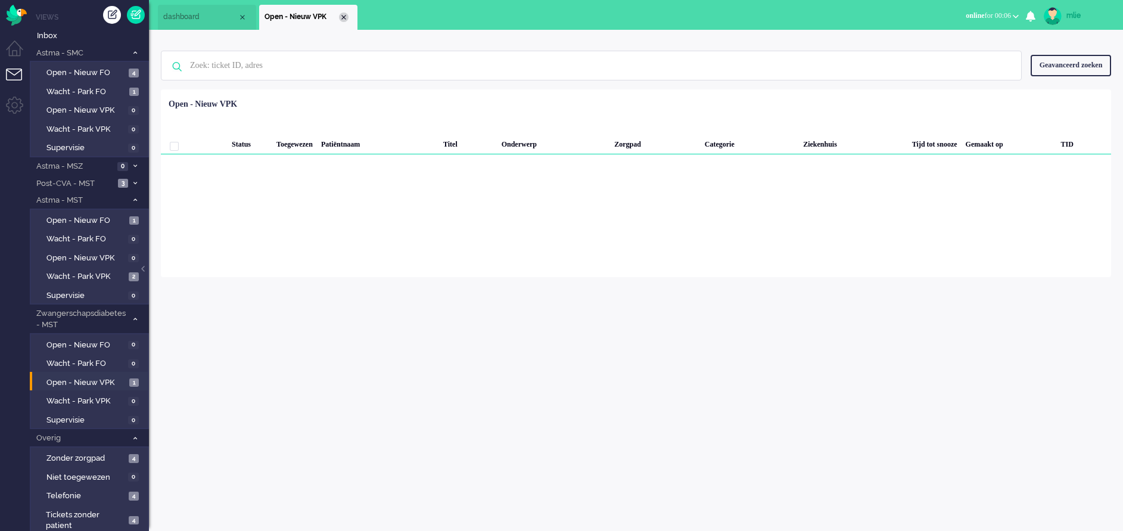
click at [344, 17] on div "Close tab" at bounding box center [344, 18] width 10 height 10
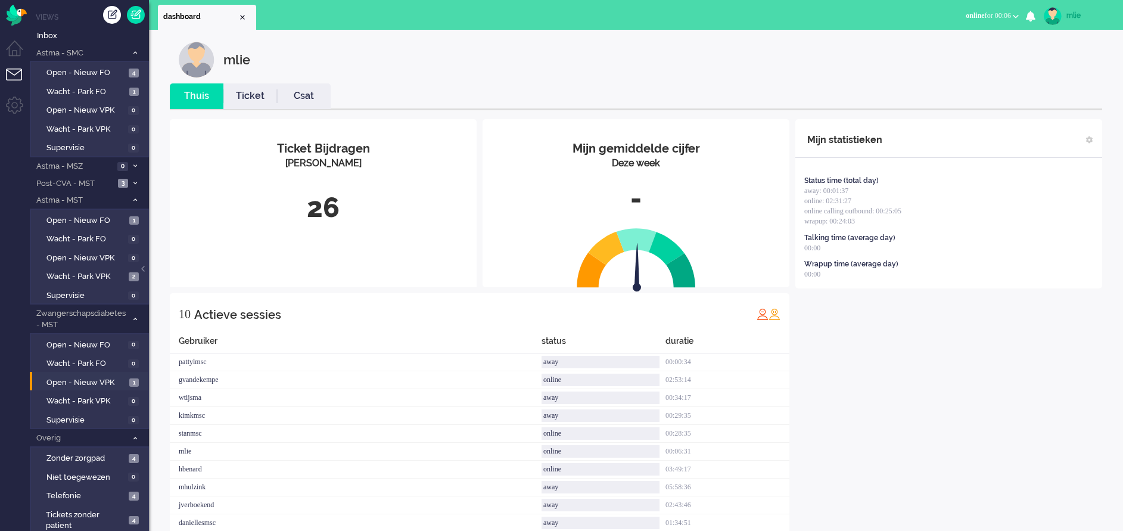
click at [252, 96] on link "Ticket" at bounding box center [250, 96] width 54 height 14
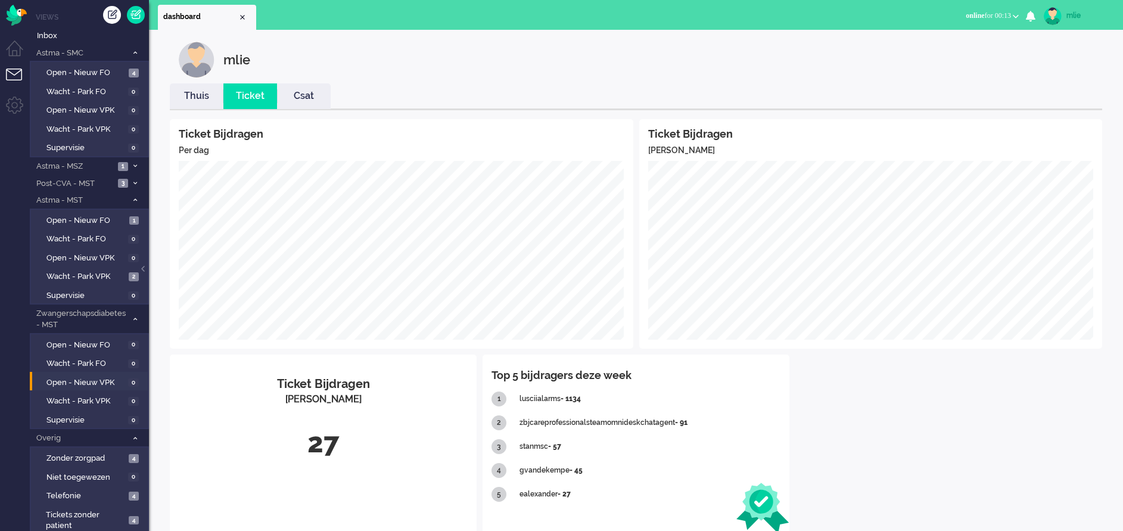
click at [194, 91] on link "Thuis" at bounding box center [197, 96] width 54 height 14
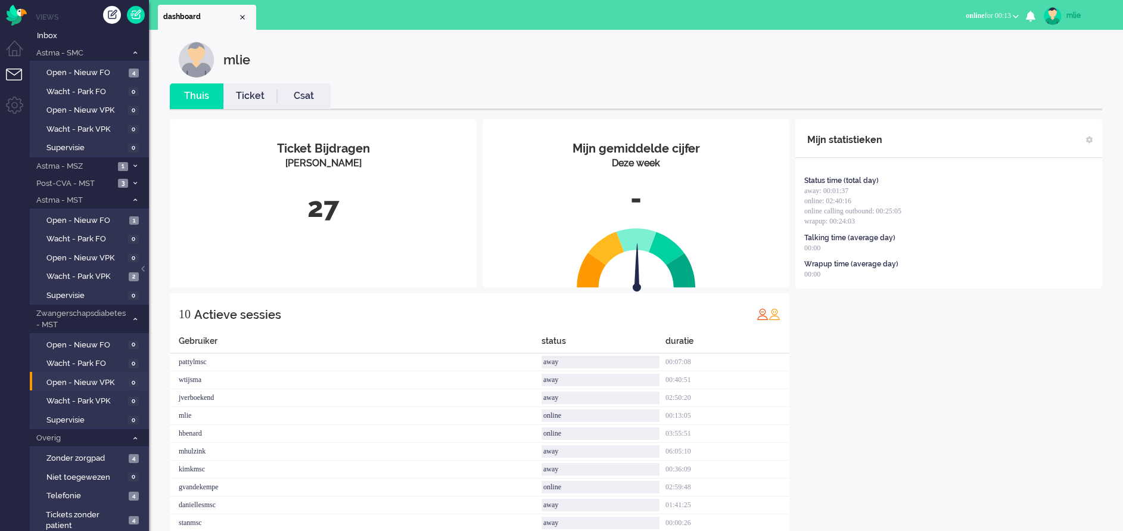
click at [254, 91] on link "Ticket" at bounding box center [250, 96] width 54 height 14
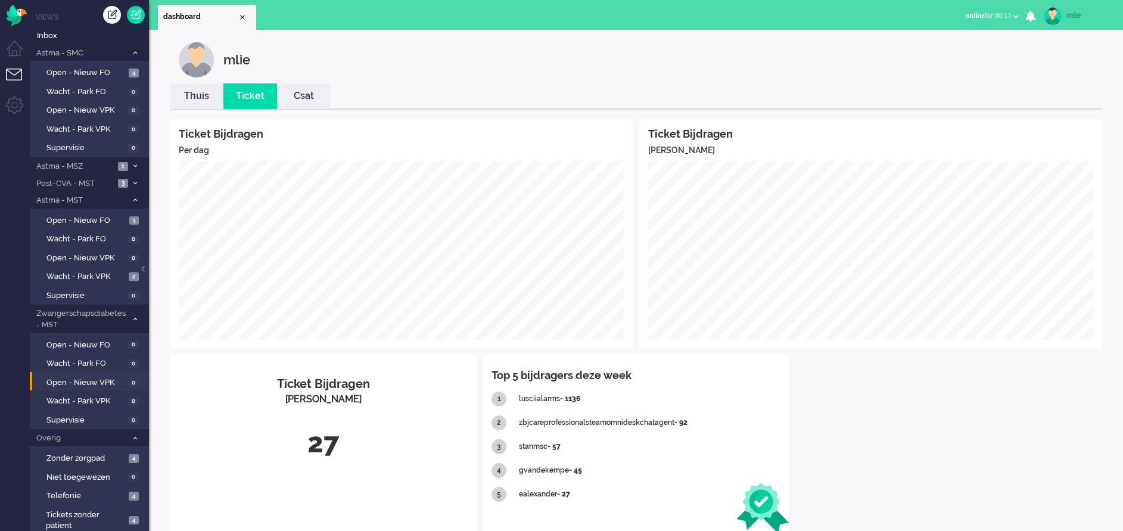
click at [1073, 8] on link "mlie" at bounding box center [1076, 16] width 70 height 18
click at [1045, 93] on link "Uitloggen" at bounding box center [1075, 96] width 82 height 12
